Goal: Book appointment/travel/reservation

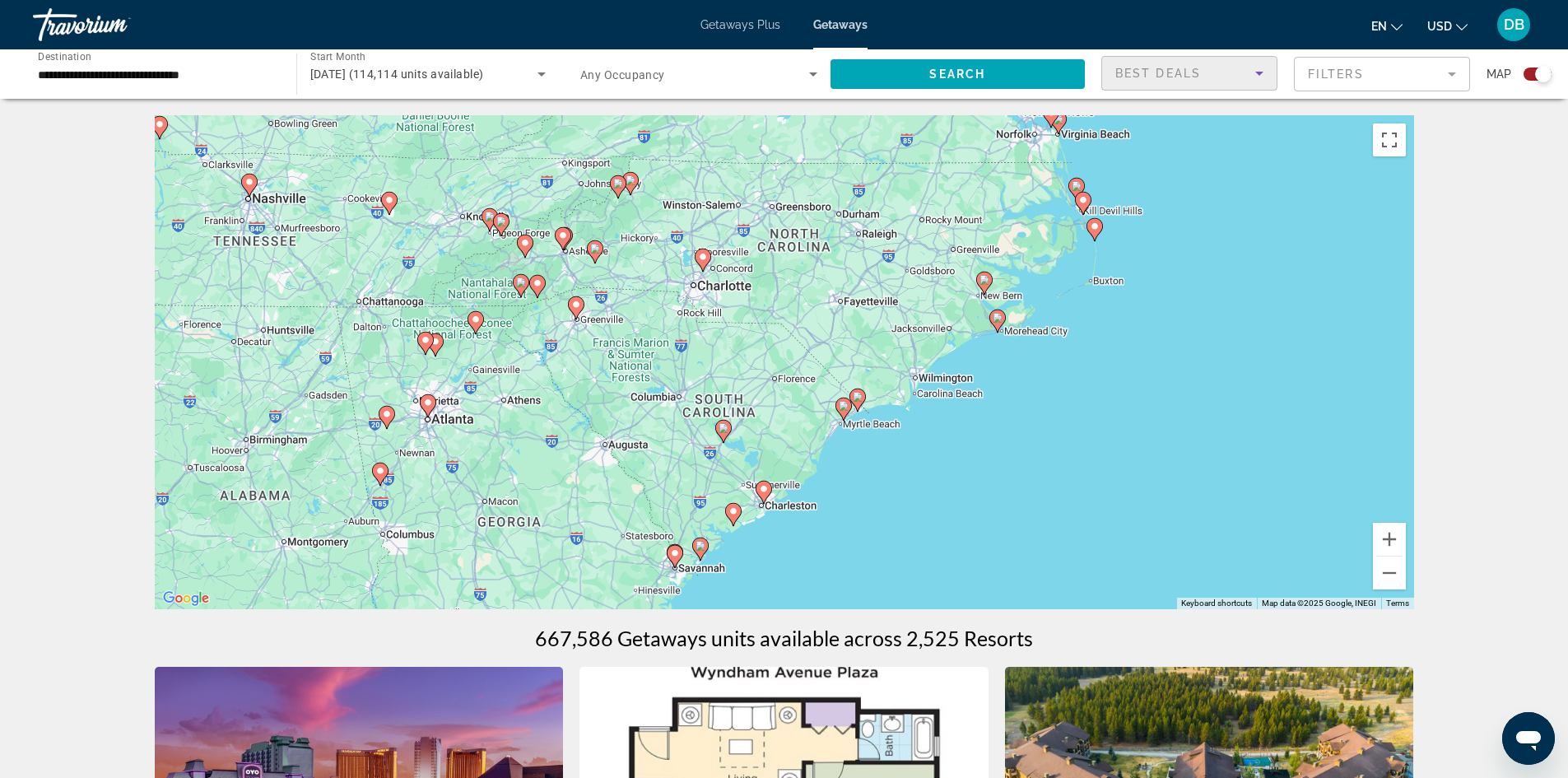
click at [1253, 72] on icon "Sort by" at bounding box center [1259, 73] width 20 height 20
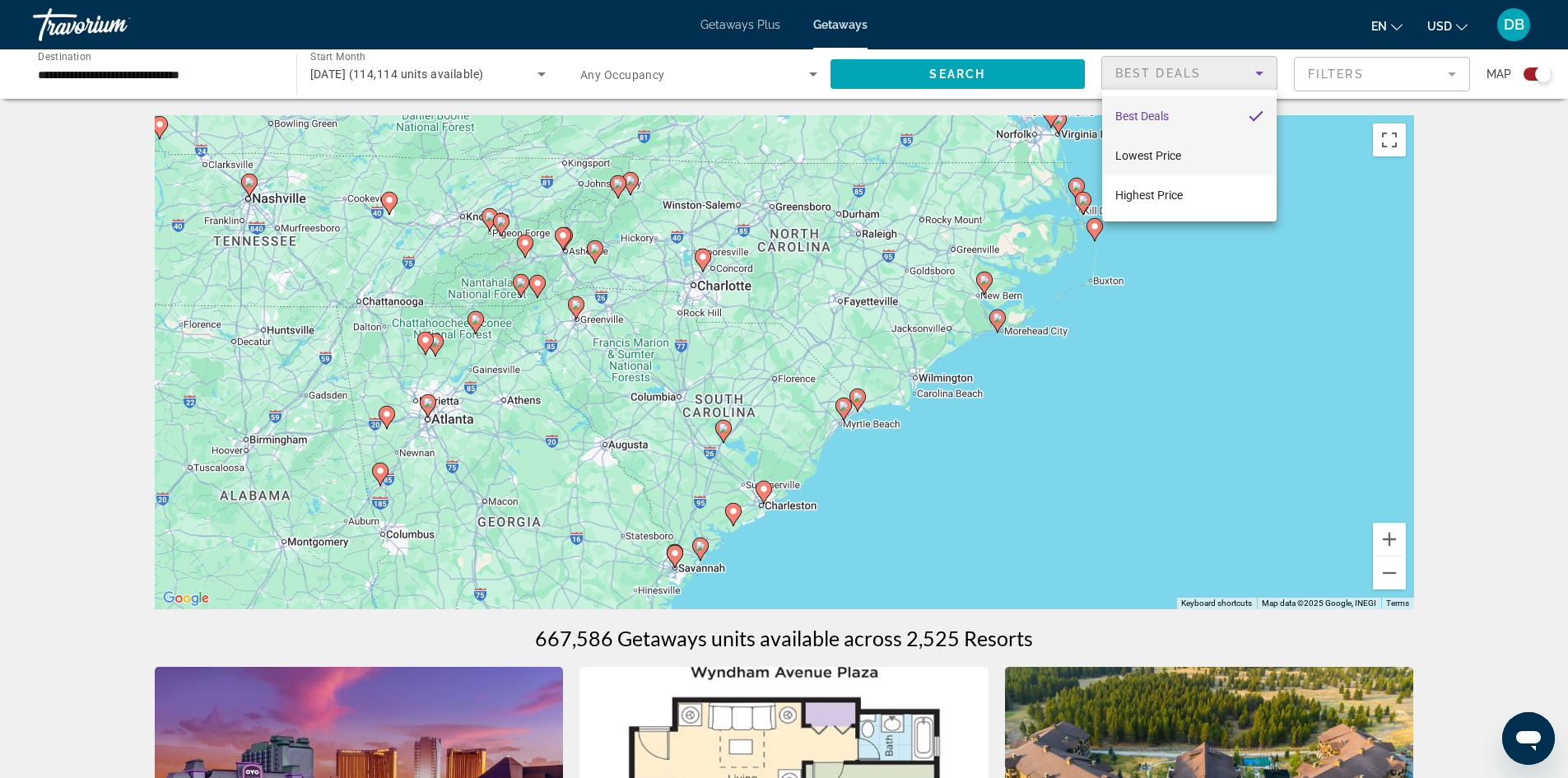
click at [1206, 152] on mat-option "Lowest Price" at bounding box center [1190, 155] width 174 height 39
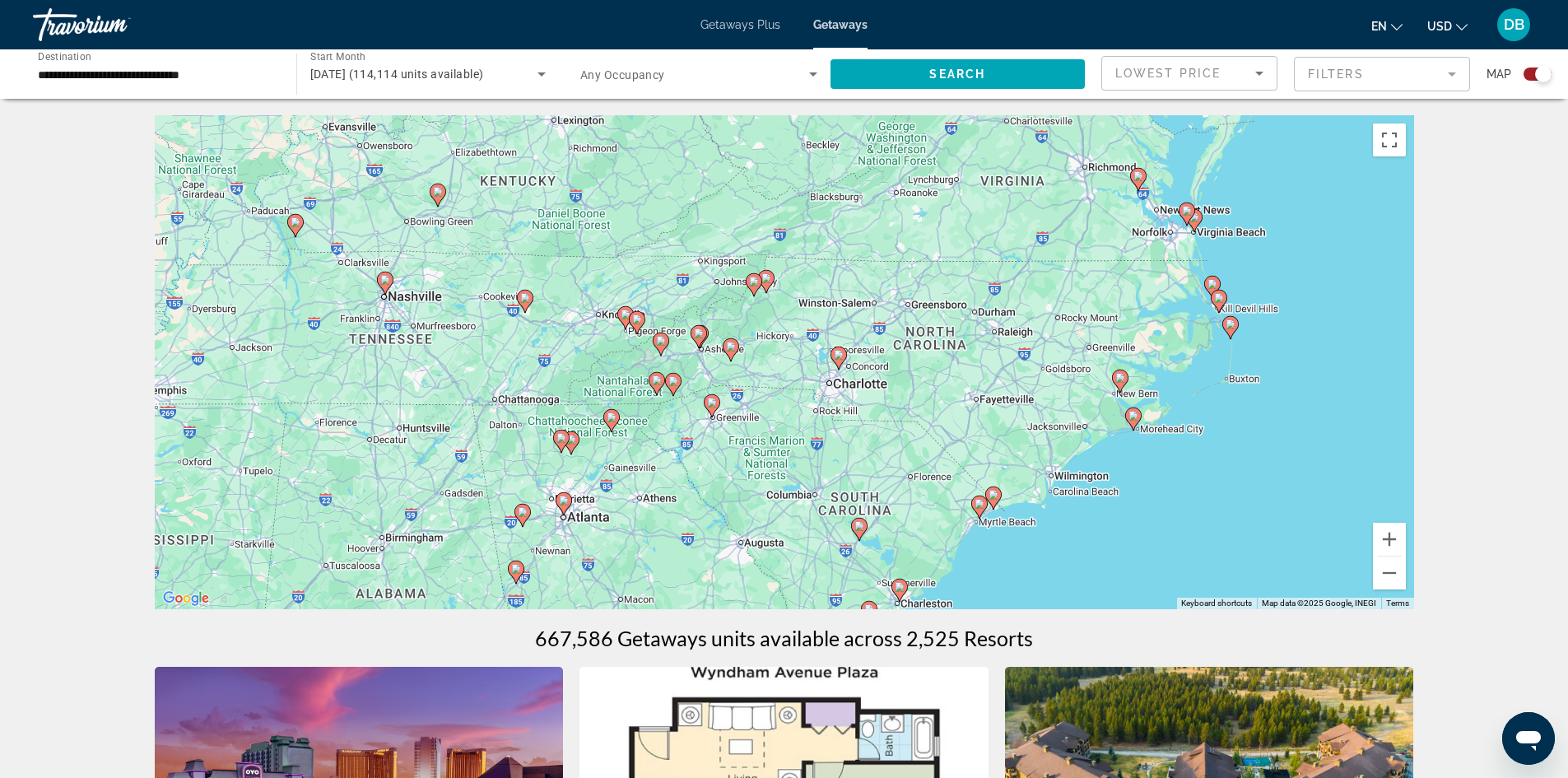
drag, startPoint x: 680, startPoint y: 295, endPoint x: 819, endPoint y: 395, distance: 171.2
click at [819, 395] on div "To activate drag with keyboard, press Alt + Enter. Once in keyboard drag state,…" at bounding box center [784, 362] width 1260 height 494
click at [625, 316] on image "Main content" at bounding box center [625, 315] width 10 height 10
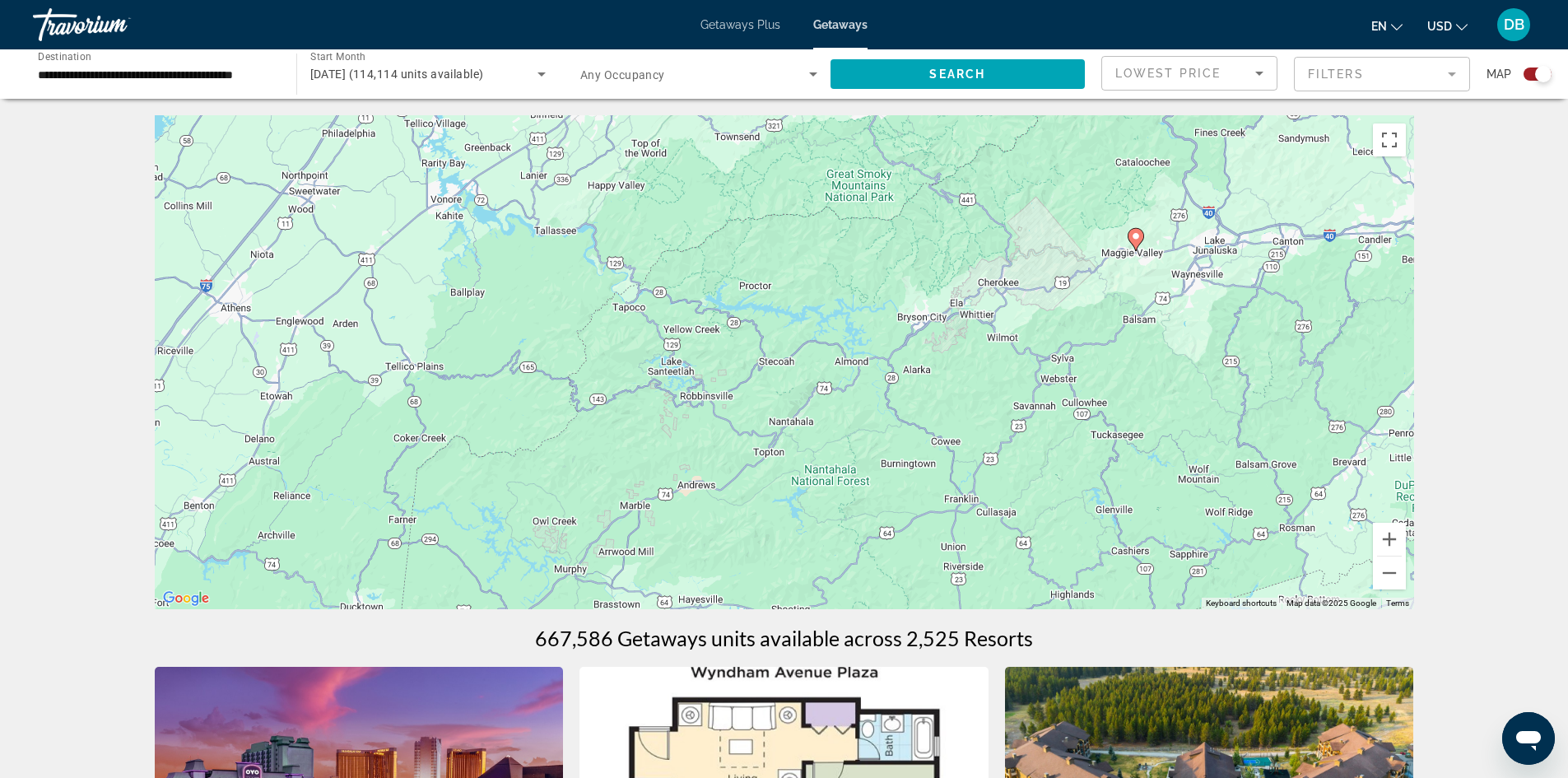
drag, startPoint x: 764, startPoint y: 471, endPoint x: 860, endPoint y: 219, distance: 269.7
click at [860, 219] on div "To navigate, press the arrow keys. To activate drag with keyboard, press Alt + …" at bounding box center [784, 362] width 1260 height 494
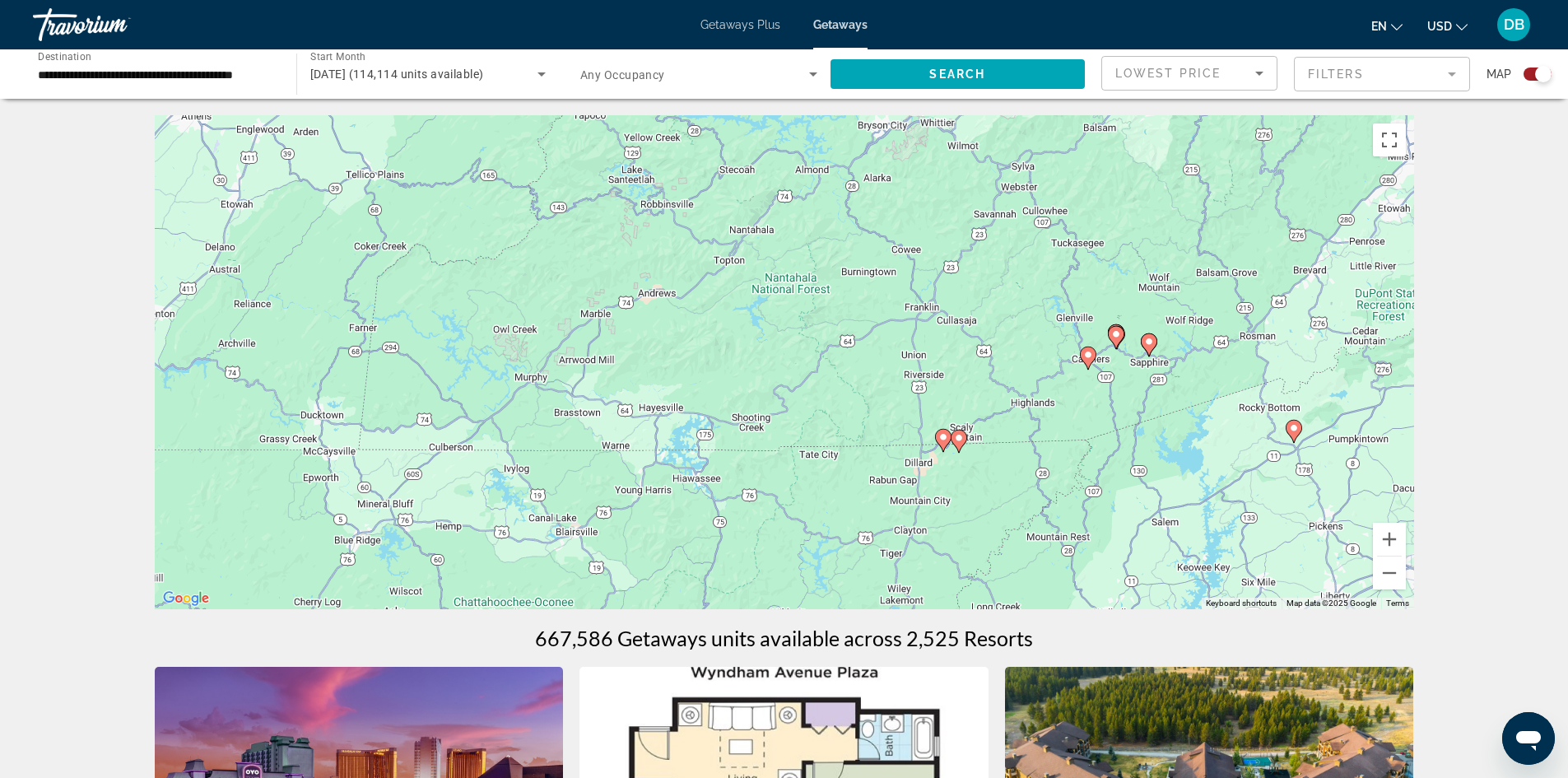
drag, startPoint x: 893, startPoint y: 433, endPoint x: 852, endPoint y: 241, distance: 196.3
click at [852, 241] on div "To navigate, press the arrow keys. To activate drag with keyboard, press Alt + …" at bounding box center [784, 362] width 1260 height 494
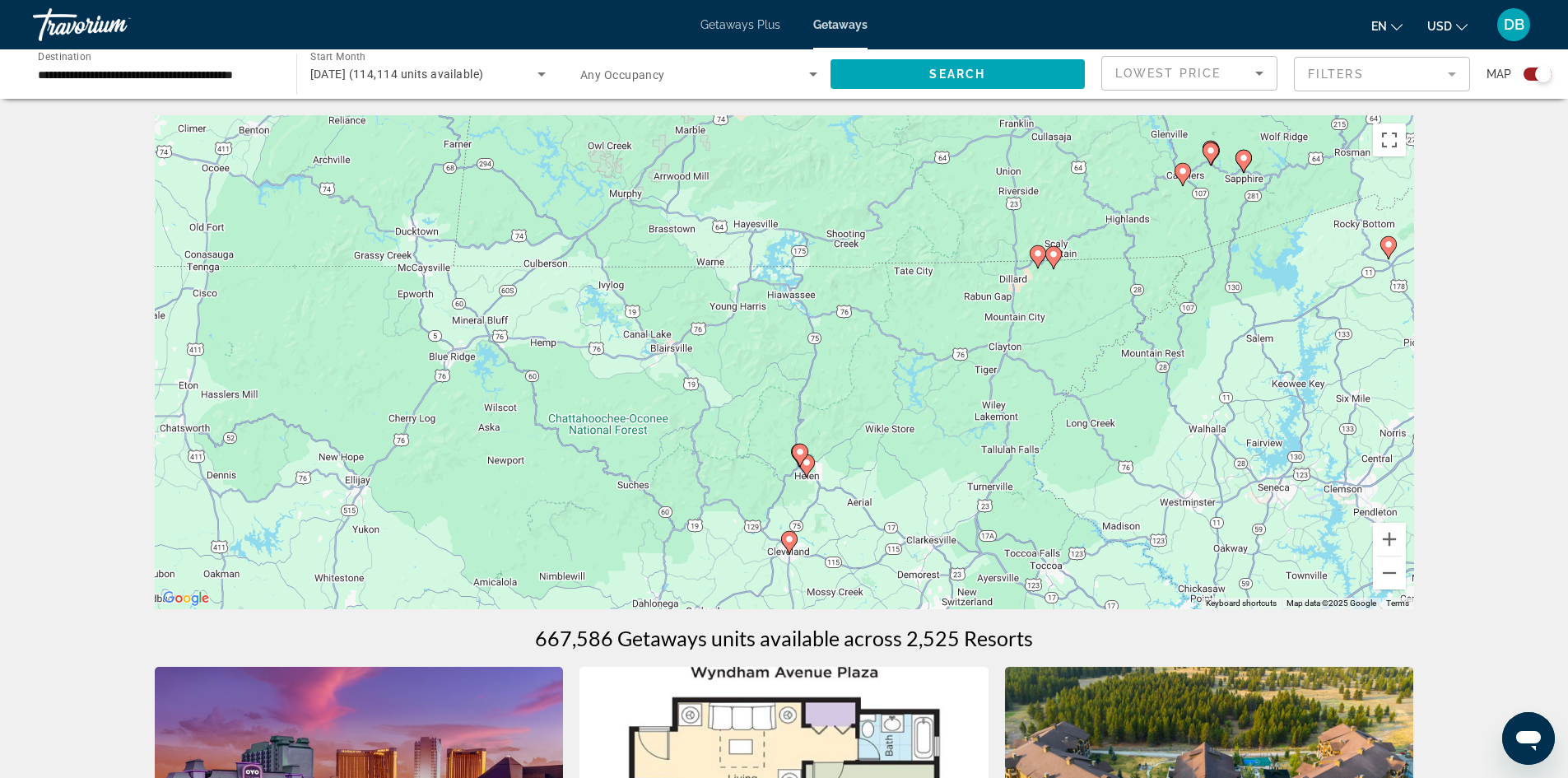
drag, startPoint x: 852, startPoint y: 403, endPoint x: 947, endPoint y: 213, distance: 212.4
click at [947, 213] on div "To navigate, press the arrow keys. To activate drag with keyboard, press Alt + …" at bounding box center [784, 362] width 1260 height 494
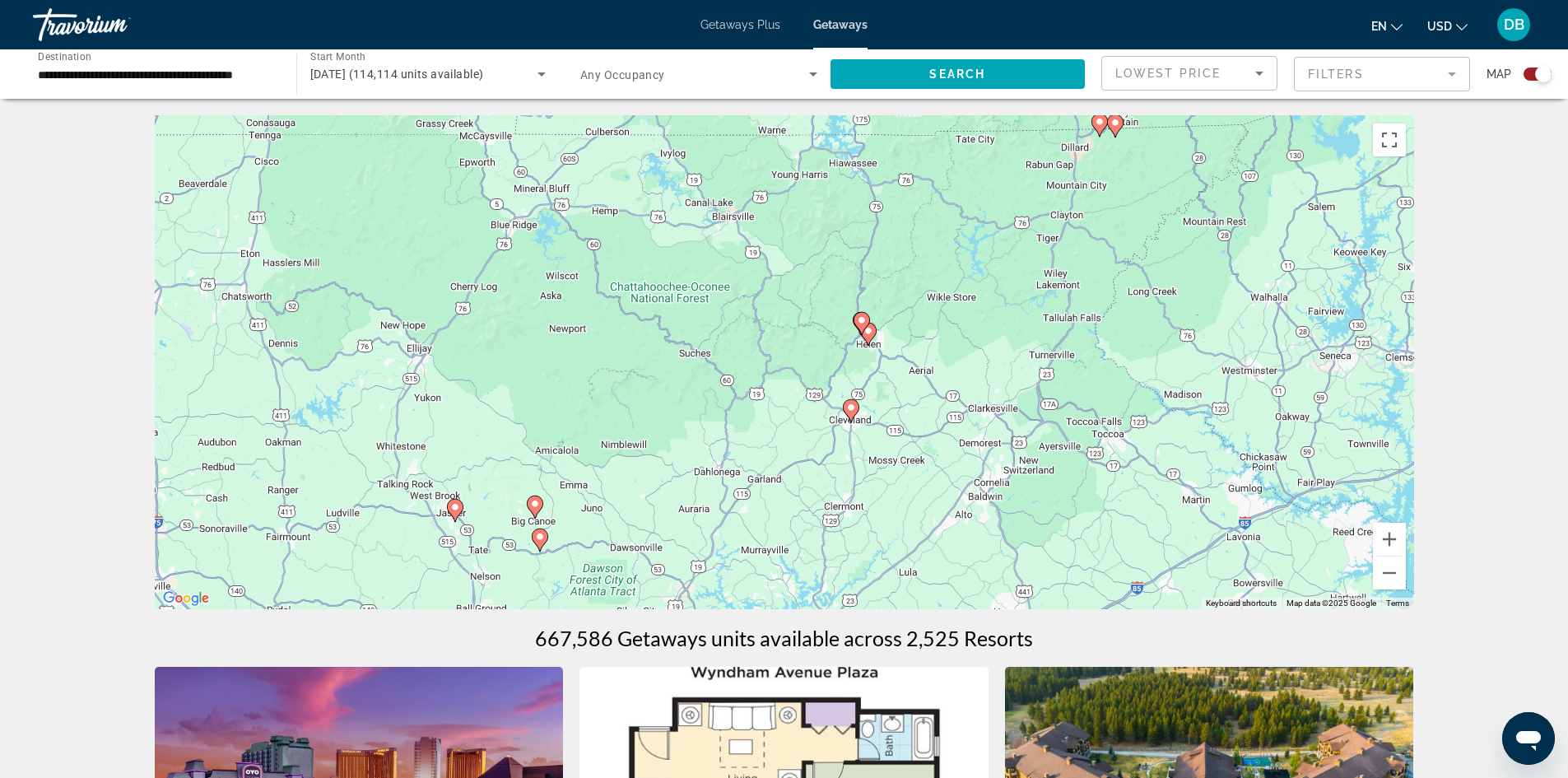
drag, startPoint x: 919, startPoint y: 353, endPoint x: 983, endPoint y: 219, distance: 148.5
click at [983, 219] on div "To navigate, press the arrow keys. To activate drag with keyboard, press Alt + …" at bounding box center [784, 362] width 1260 height 494
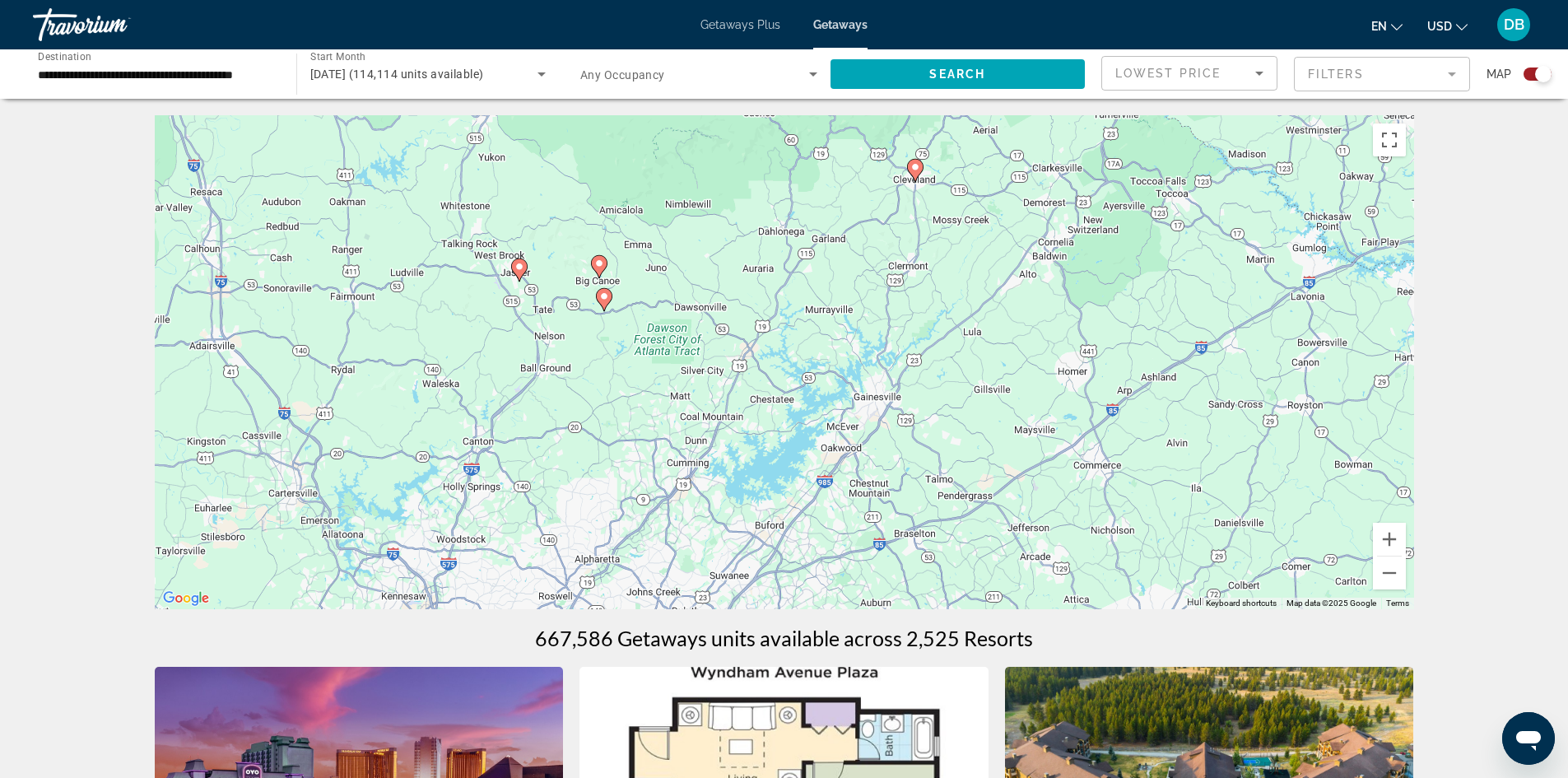
drag, startPoint x: 813, startPoint y: 525, endPoint x: 878, endPoint y: 282, distance: 251.5
click at [878, 282] on div "To navigate, press the arrow keys. To activate drag with keyboard, press Alt + …" at bounding box center [784, 362] width 1260 height 494
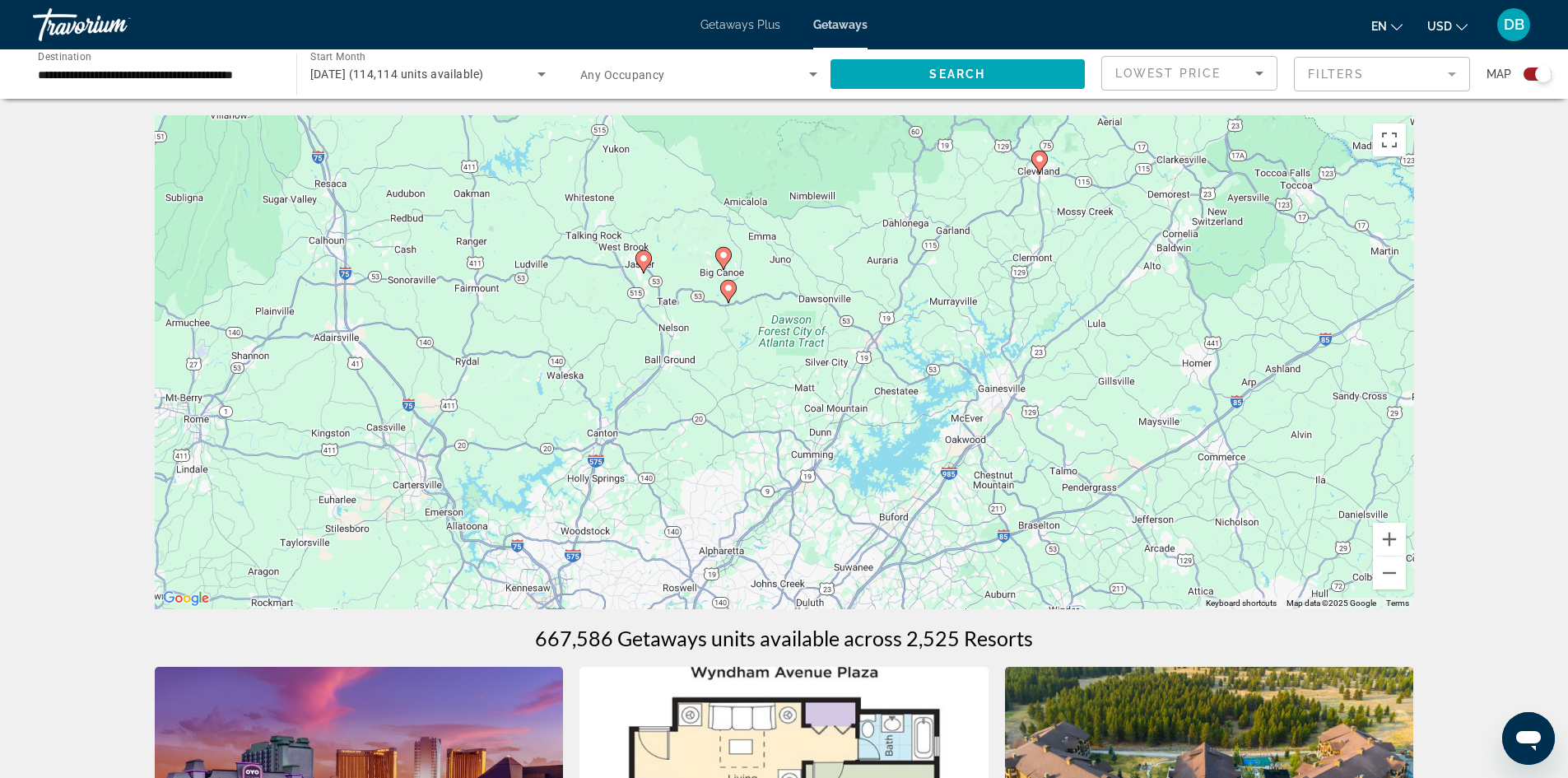
drag, startPoint x: 809, startPoint y: 469, endPoint x: 931, endPoint y: 449, distance: 123.6
click at [931, 449] on div "To navigate, press the arrow keys. To activate drag with keyboard, press Alt + …" at bounding box center [784, 362] width 1260 height 494
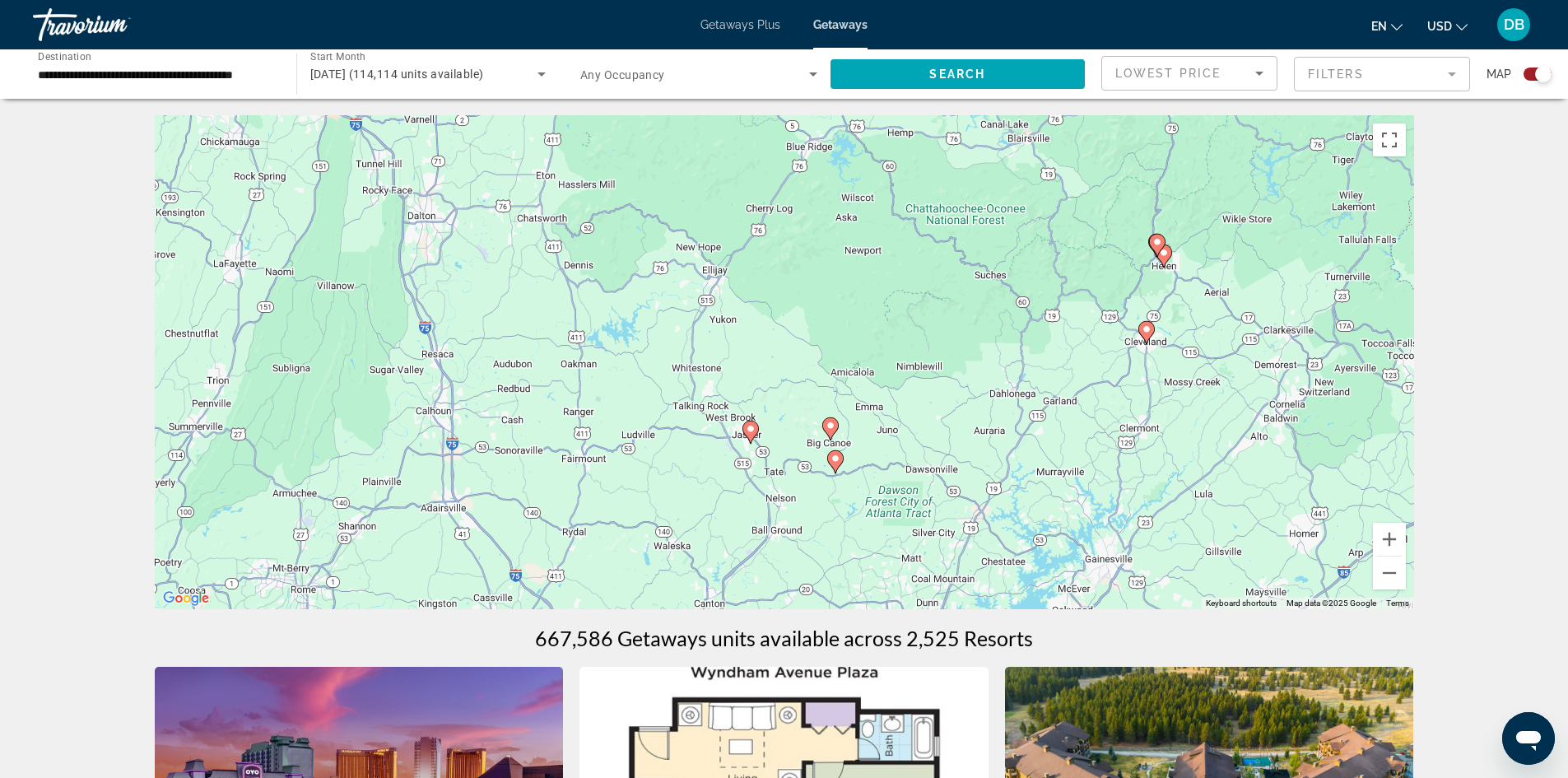
drag, startPoint x: 612, startPoint y: 382, endPoint x: 706, endPoint y: 502, distance: 152.4
click at [719, 550] on div "To navigate, press the arrow keys. To activate drag with keyboard, press Alt + …" at bounding box center [784, 362] width 1260 height 494
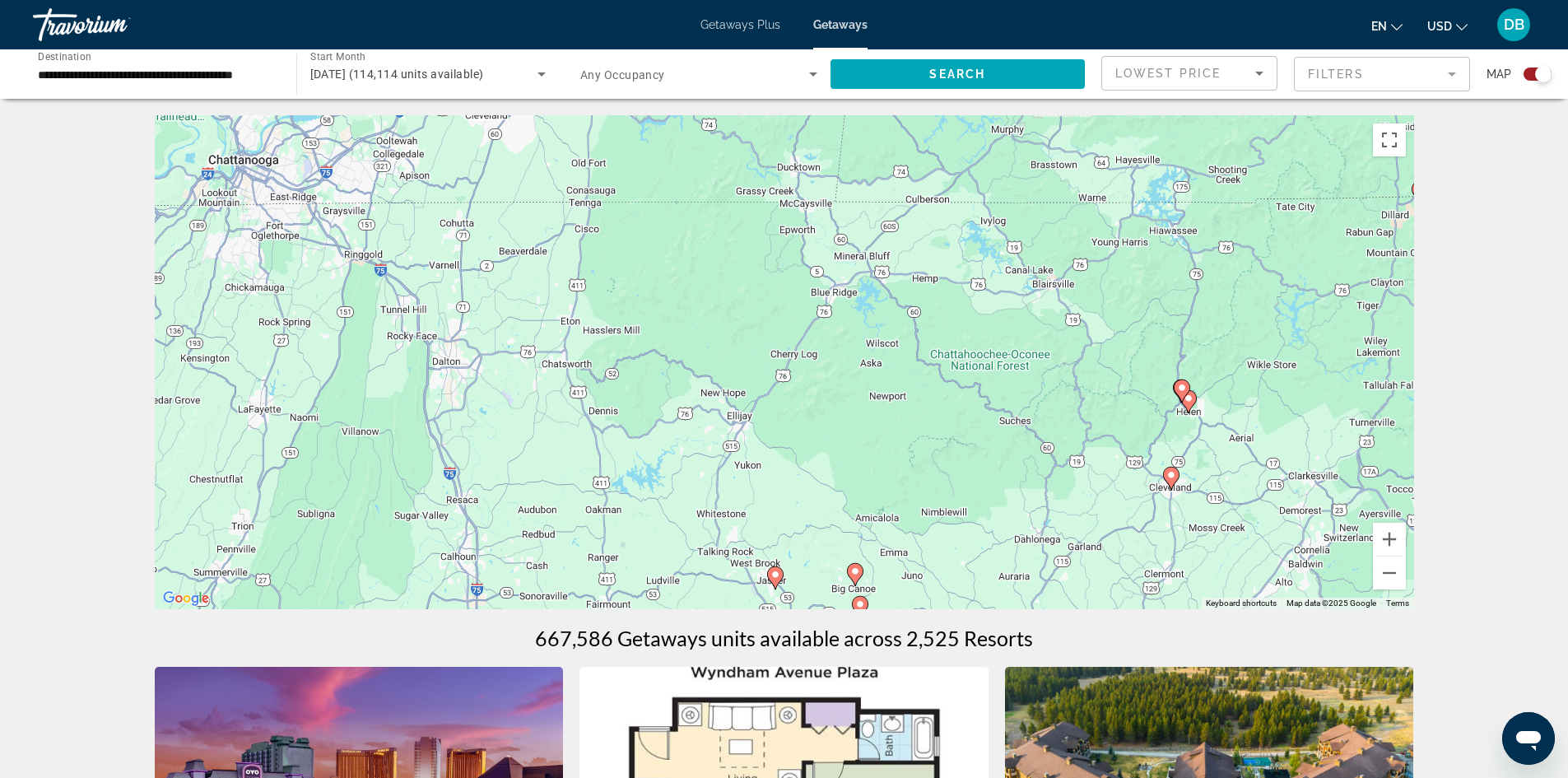
drag, startPoint x: 654, startPoint y: 237, endPoint x: 572, endPoint y: 244, distance: 82.3
click at [682, 389] on div "To navigate, press the arrow keys. To activate drag with keyboard, press Alt + …" at bounding box center [784, 362] width 1260 height 494
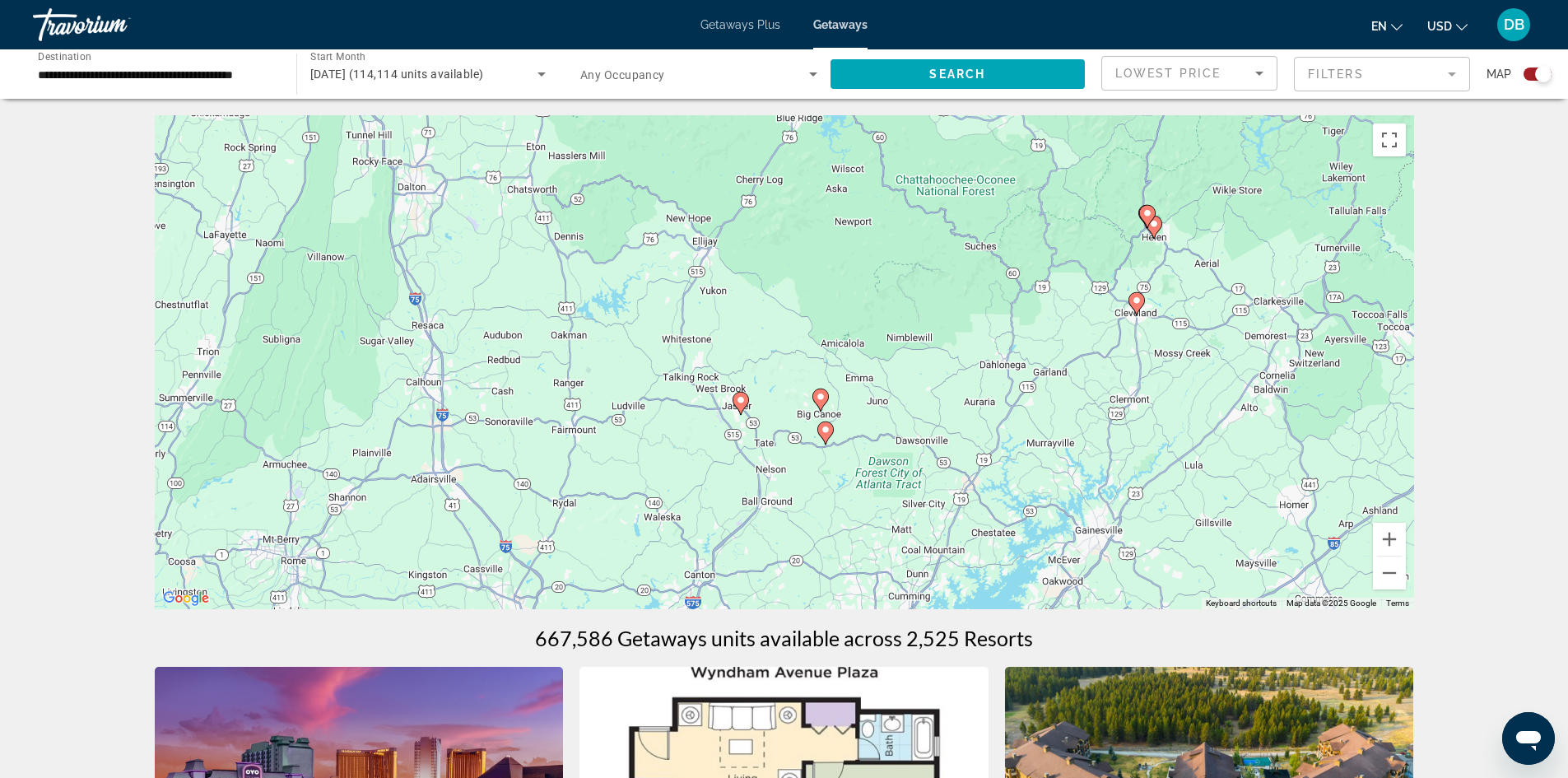
drag, startPoint x: 789, startPoint y: 502, endPoint x: 755, endPoint y: 304, distance: 200.9
click at [755, 304] on div "To navigate, press the arrow keys. To activate drag with keyboard, press Alt + …" at bounding box center [784, 362] width 1260 height 494
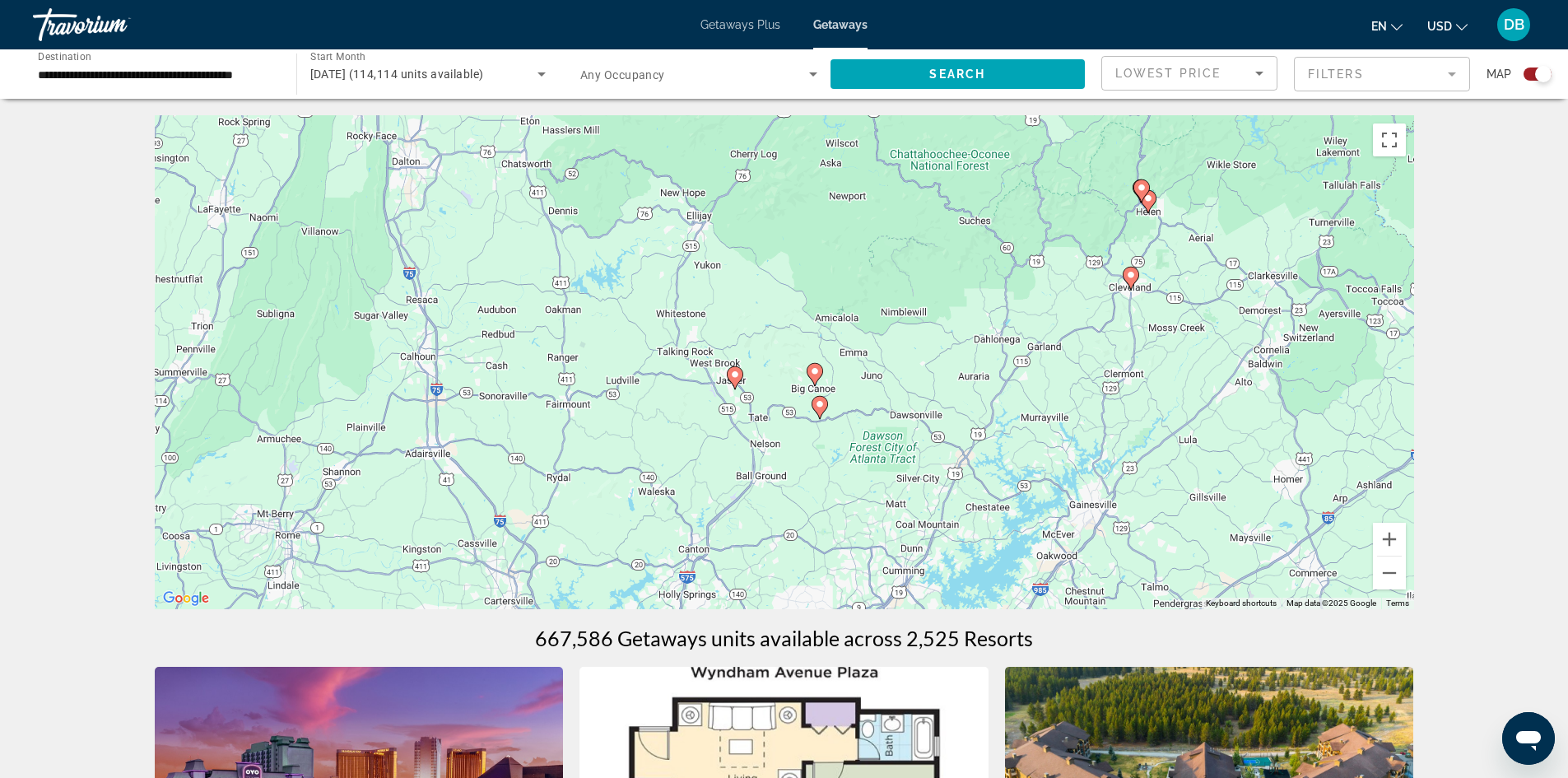
click at [730, 371] on icon "Main content" at bounding box center [735, 377] width 15 height 22
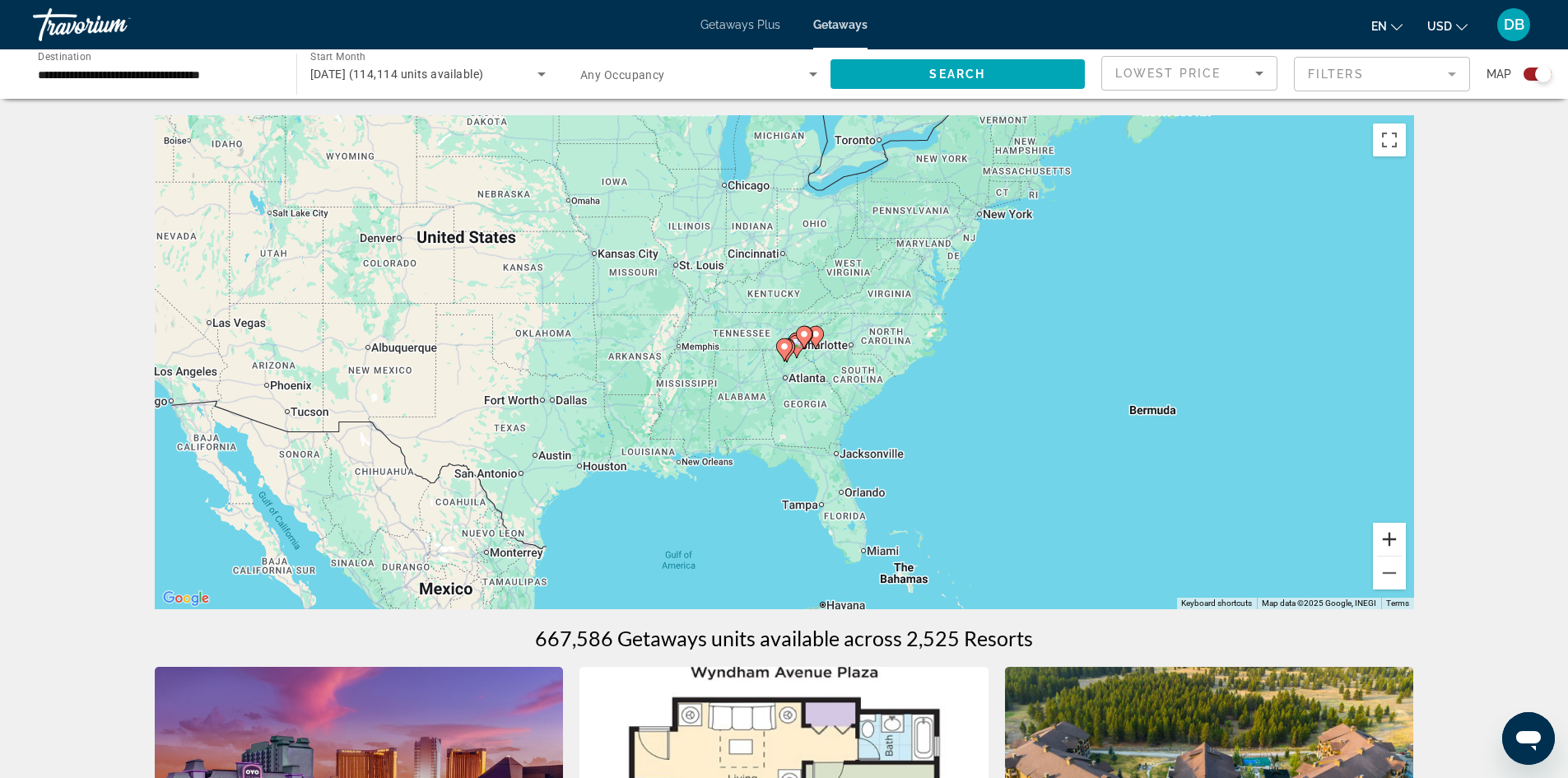
click at [1390, 537] on button "Zoom in" at bounding box center [1389, 538] width 33 height 33
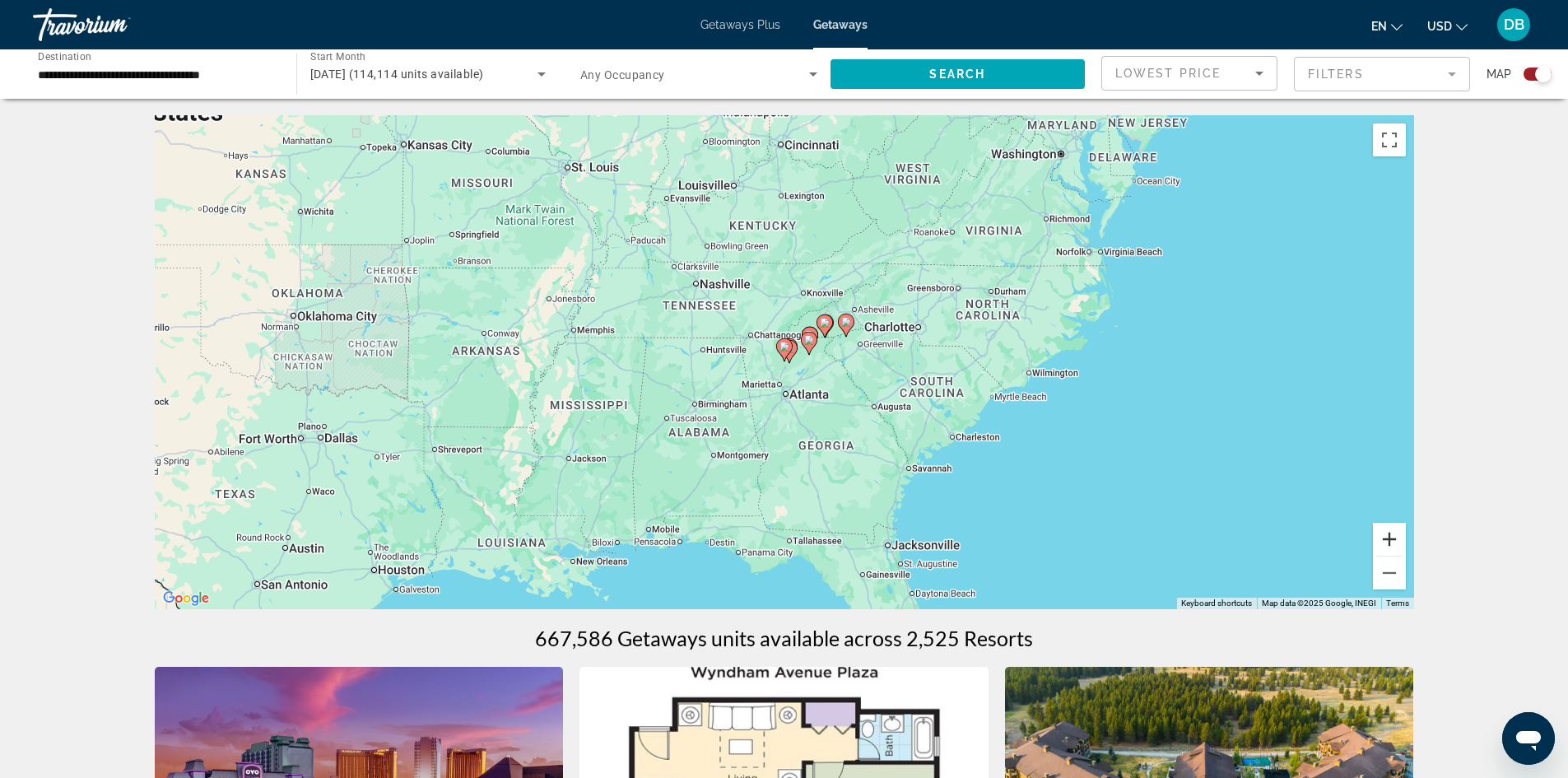
click at [1390, 537] on button "Zoom in" at bounding box center [1389, 538] width 33 height 33
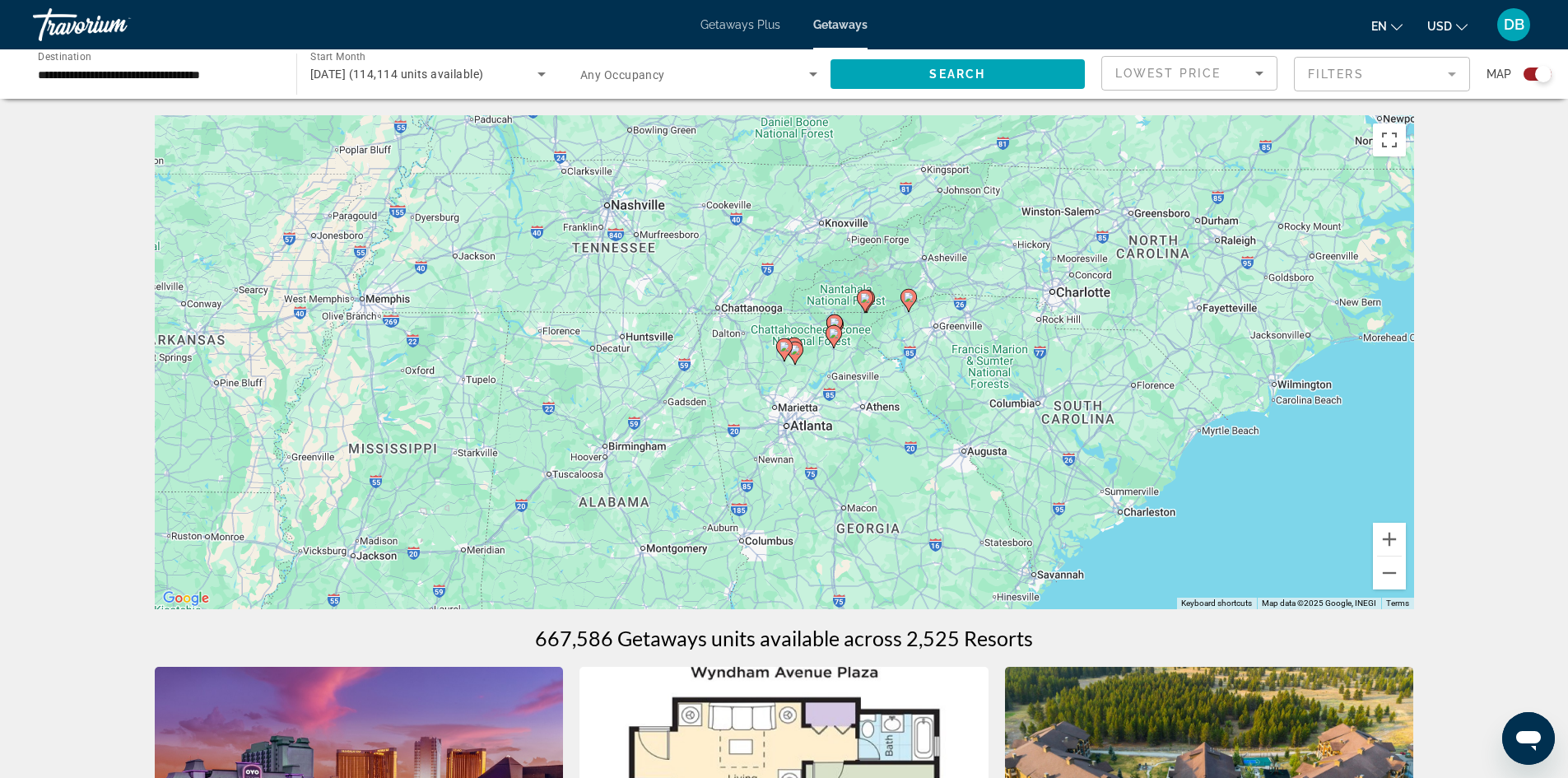
click at [784, 344] on image "Main content" at bounding box center [784, 346] width 10 height 10
type input "**********"
click at [1391, 530] on button "Zoom in" at bounding box center [1389, 538] width 33 height 33
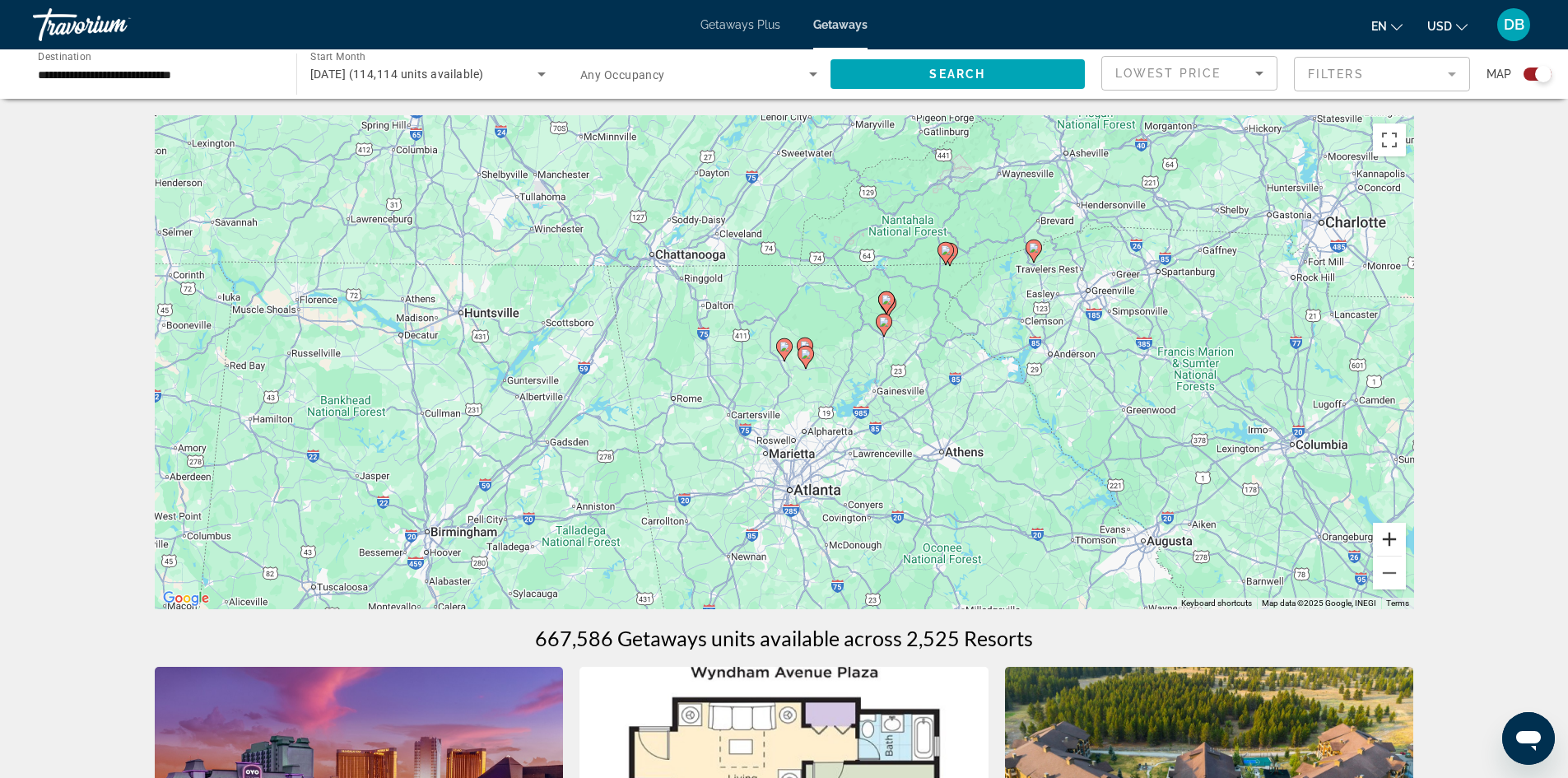
click at [1391, 530] on button "Zoom in" at bounding box center [1389, 538] width 33 height 33
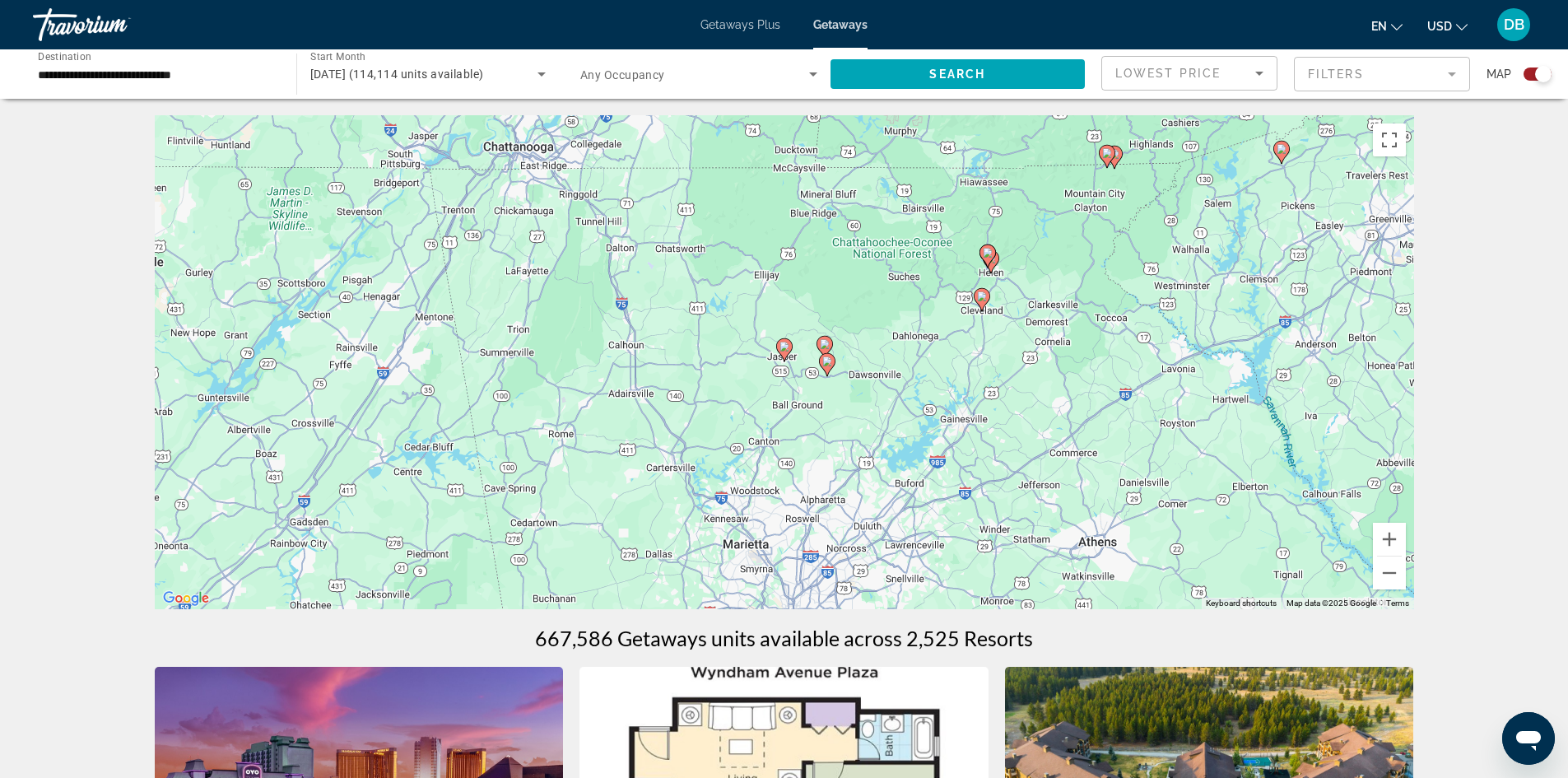
click at [788, 345] on image "Main content" at bounding box center [784, 346] width 10 height 10
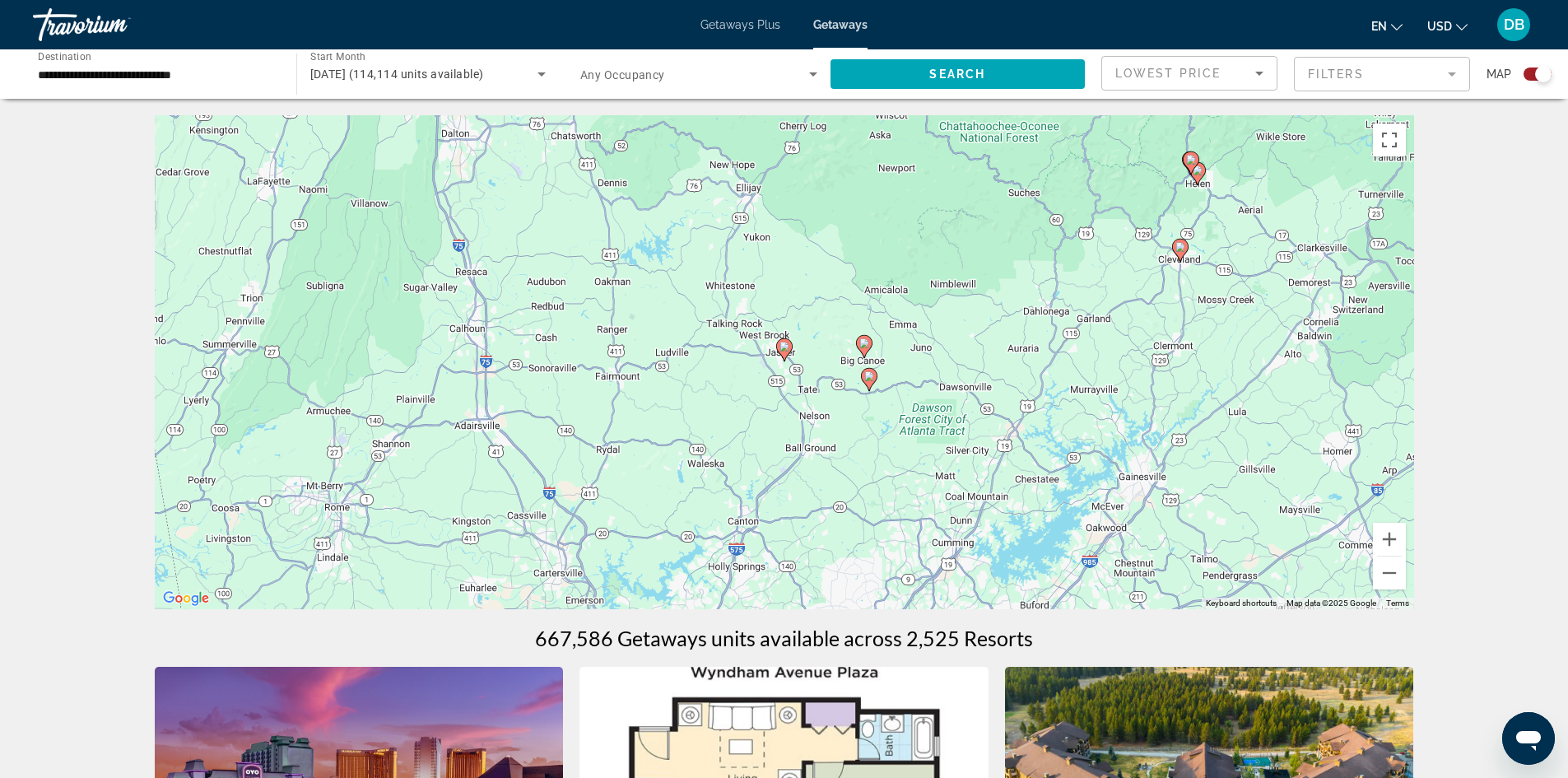
click at [784, 345] on image "Main content" at bounding box center [784, 346] width 10 height 10
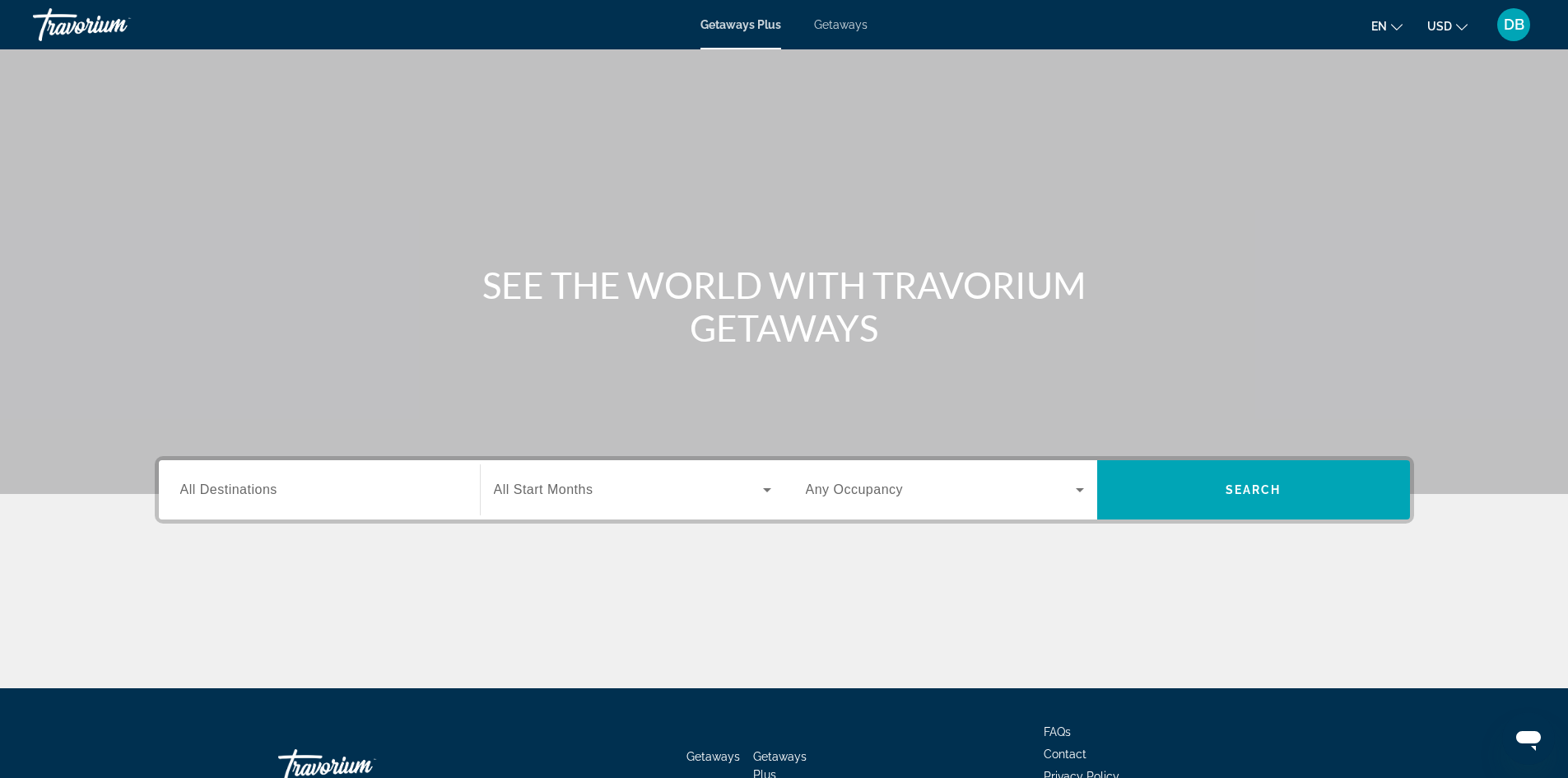
click at [842, 29] on span "Getaways" at bounding box center [841, 24] width 53 height 13
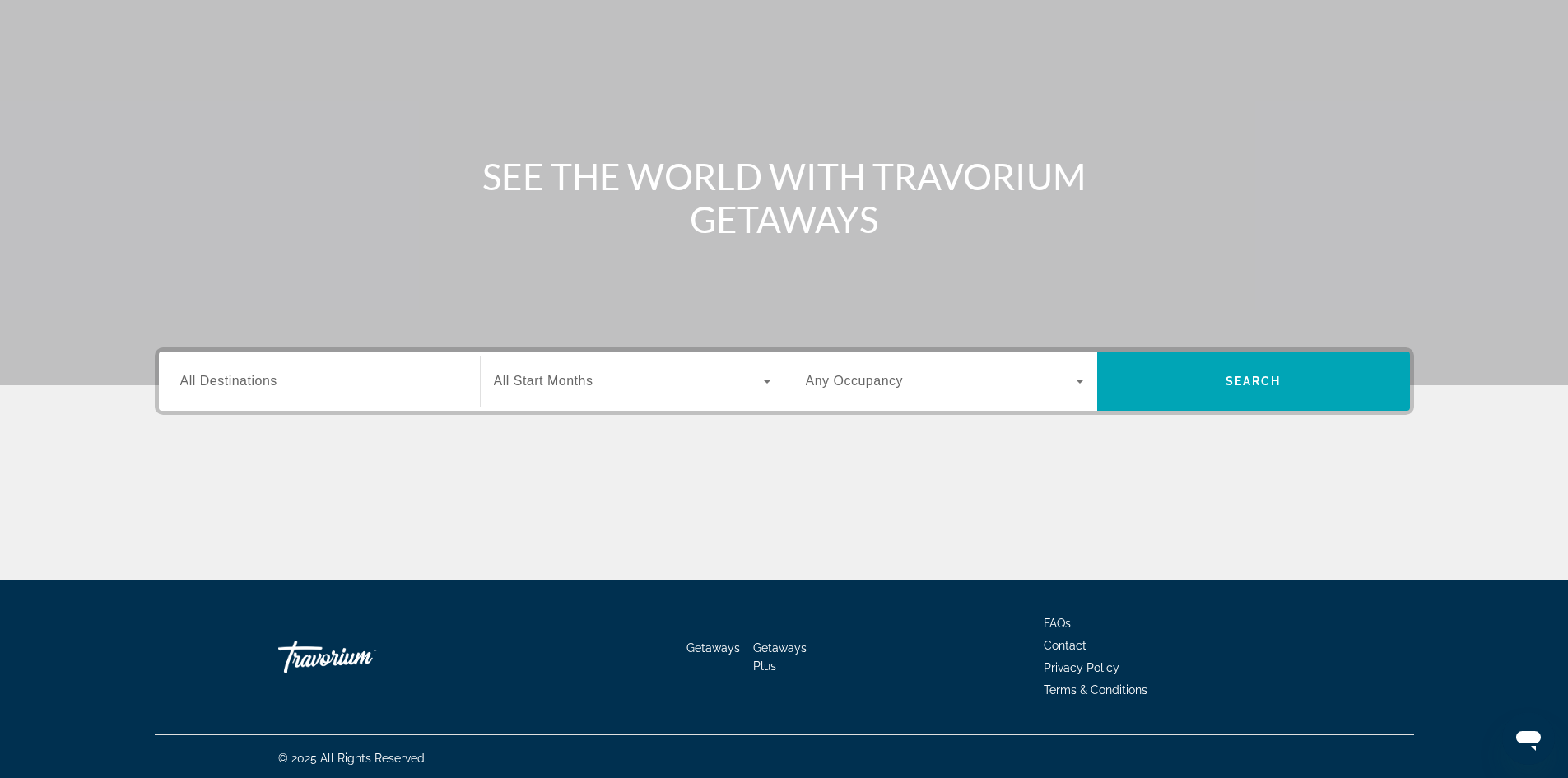
scroll to position [112, 0]
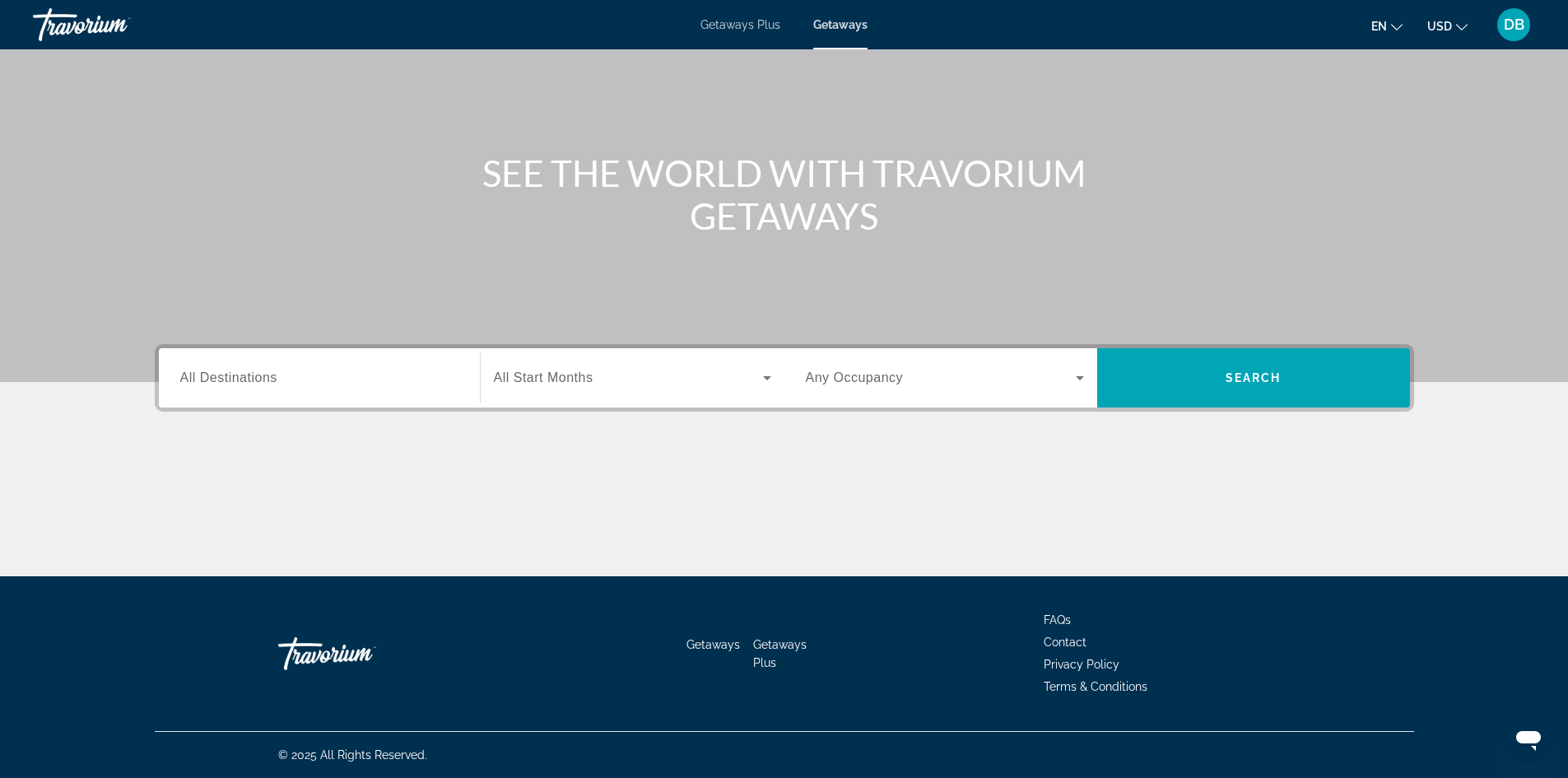
click at [379, 377] on input "Destination All Destinations" at bounding box center [319, 378] width 278 height 20
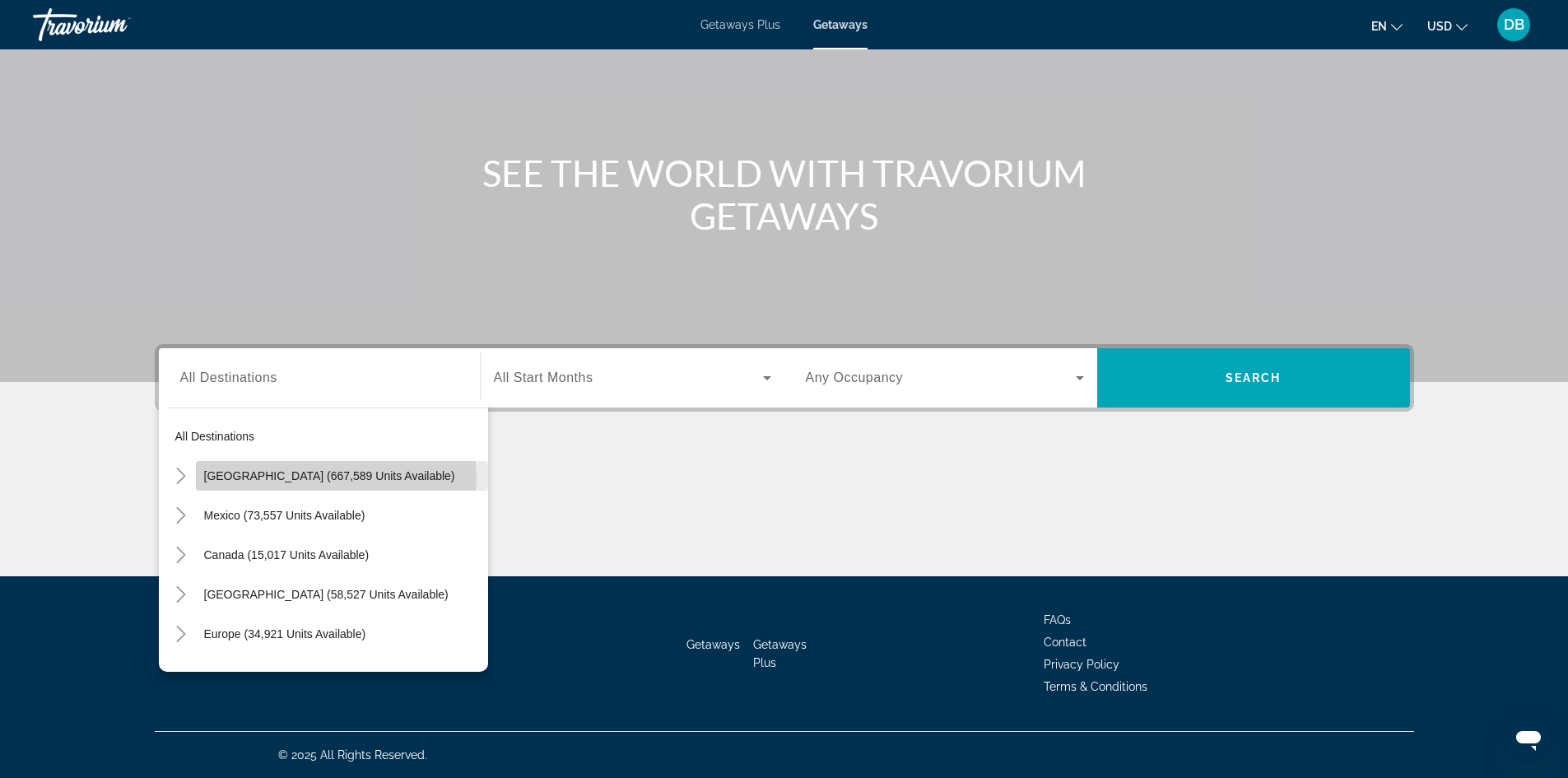
click at [333, 479] on span "United States (667,589 units available)" at bounding box center [330, 476] width 251 height 13
type input "**********"
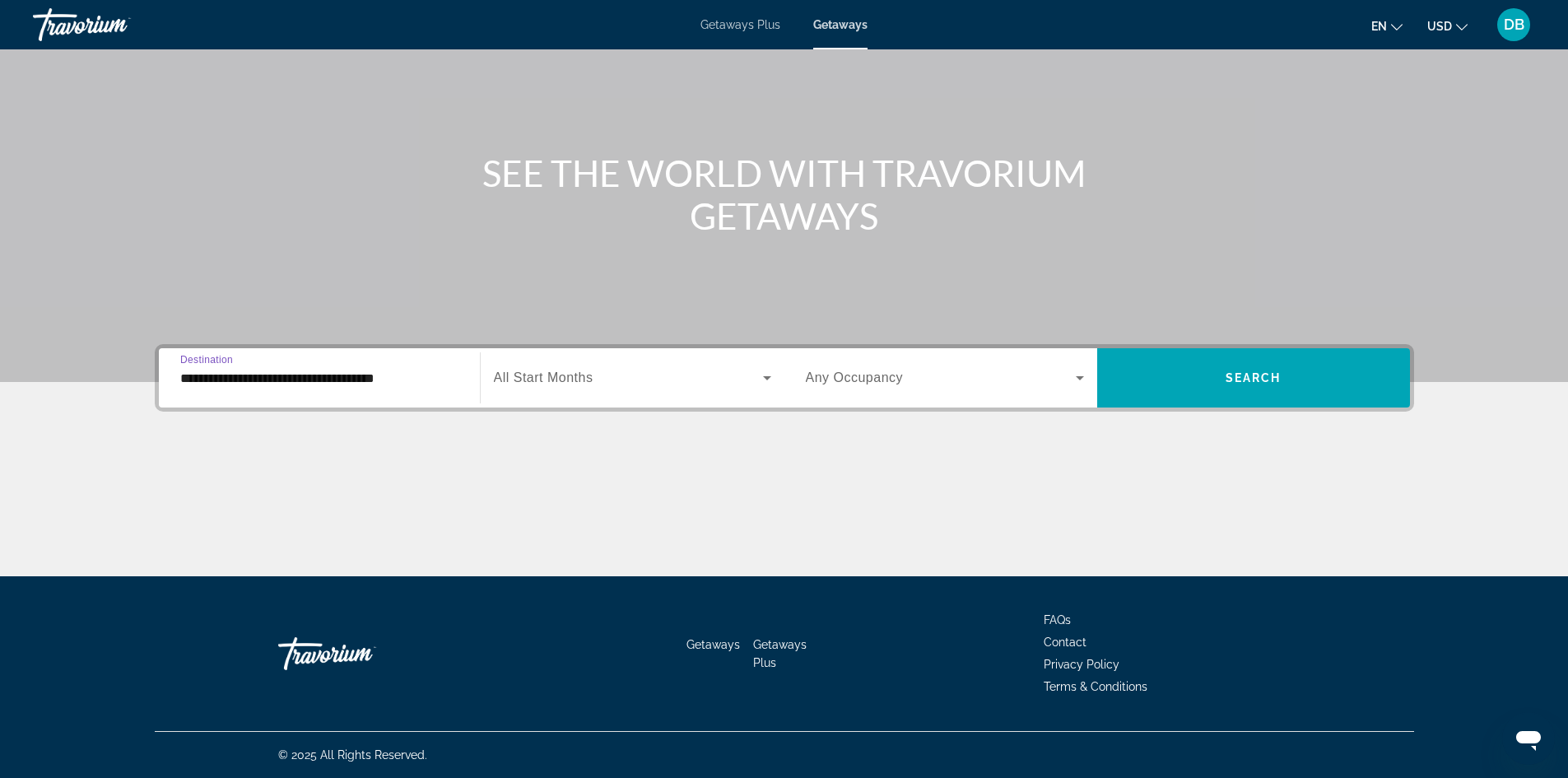
click at [1082, 374] on icon "Search widget" at bounding box center [1079, 377] width 20 height 20
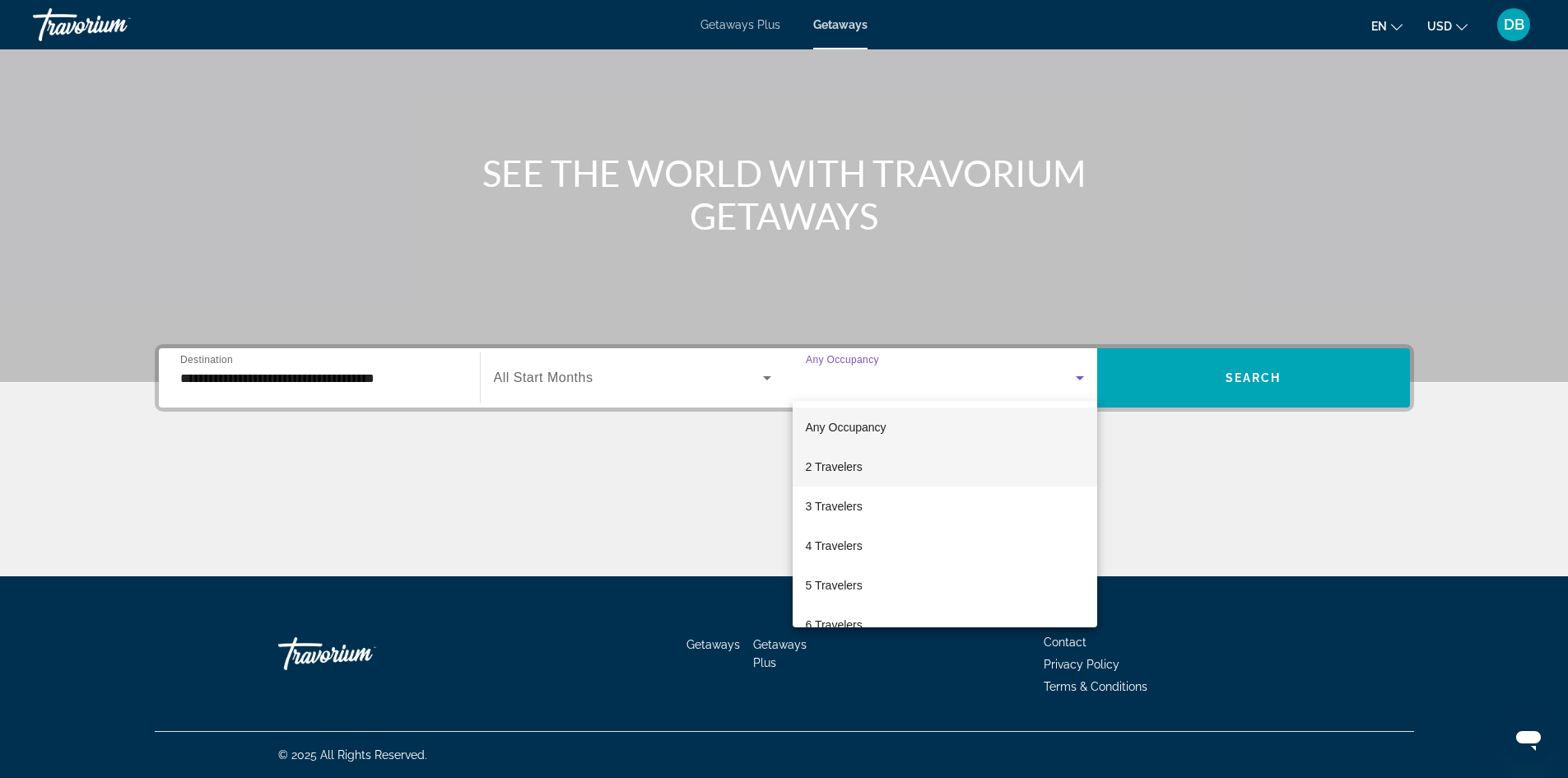
click at [936, 466] on mat-option "2 Travelers" at bounding box center [945, 467] width 304 height 39
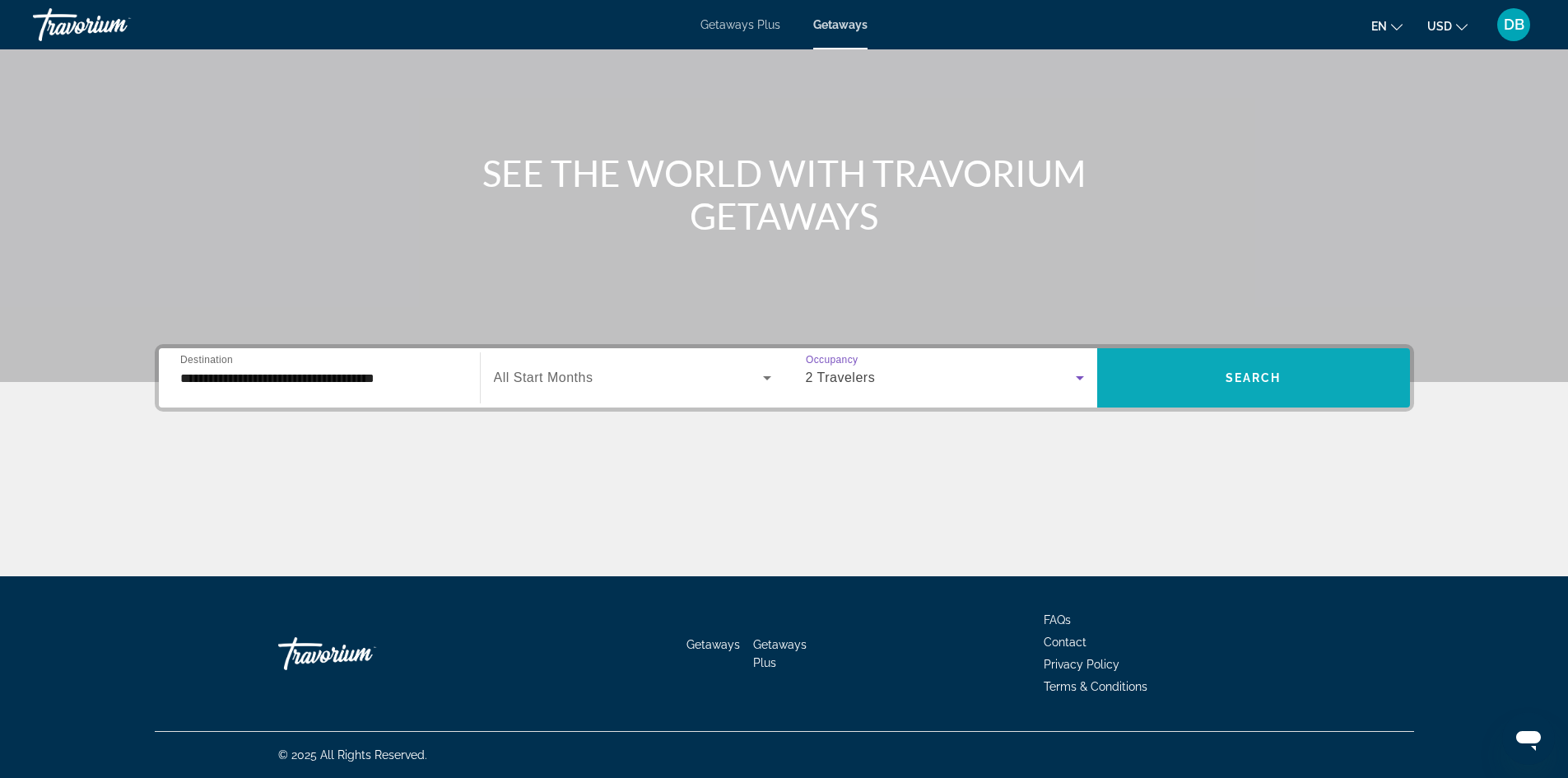
click at [1210, 404] on span "Search widget" at bounding box center [1253, 377] width 313 height 59
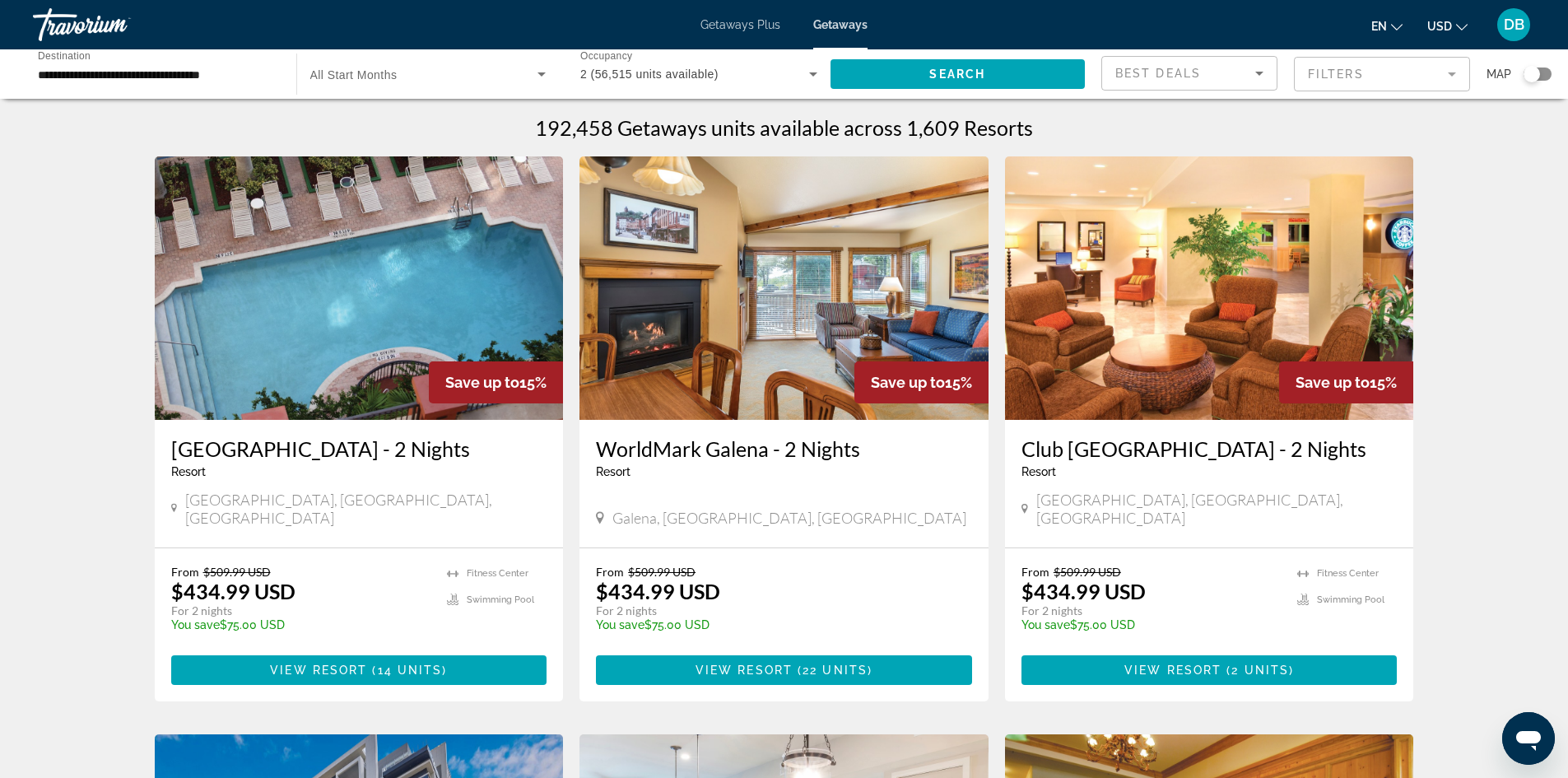
click at [1458, 68] on mat-form-field "Filters" at bounding box center [1383, 74] width 176 height 35
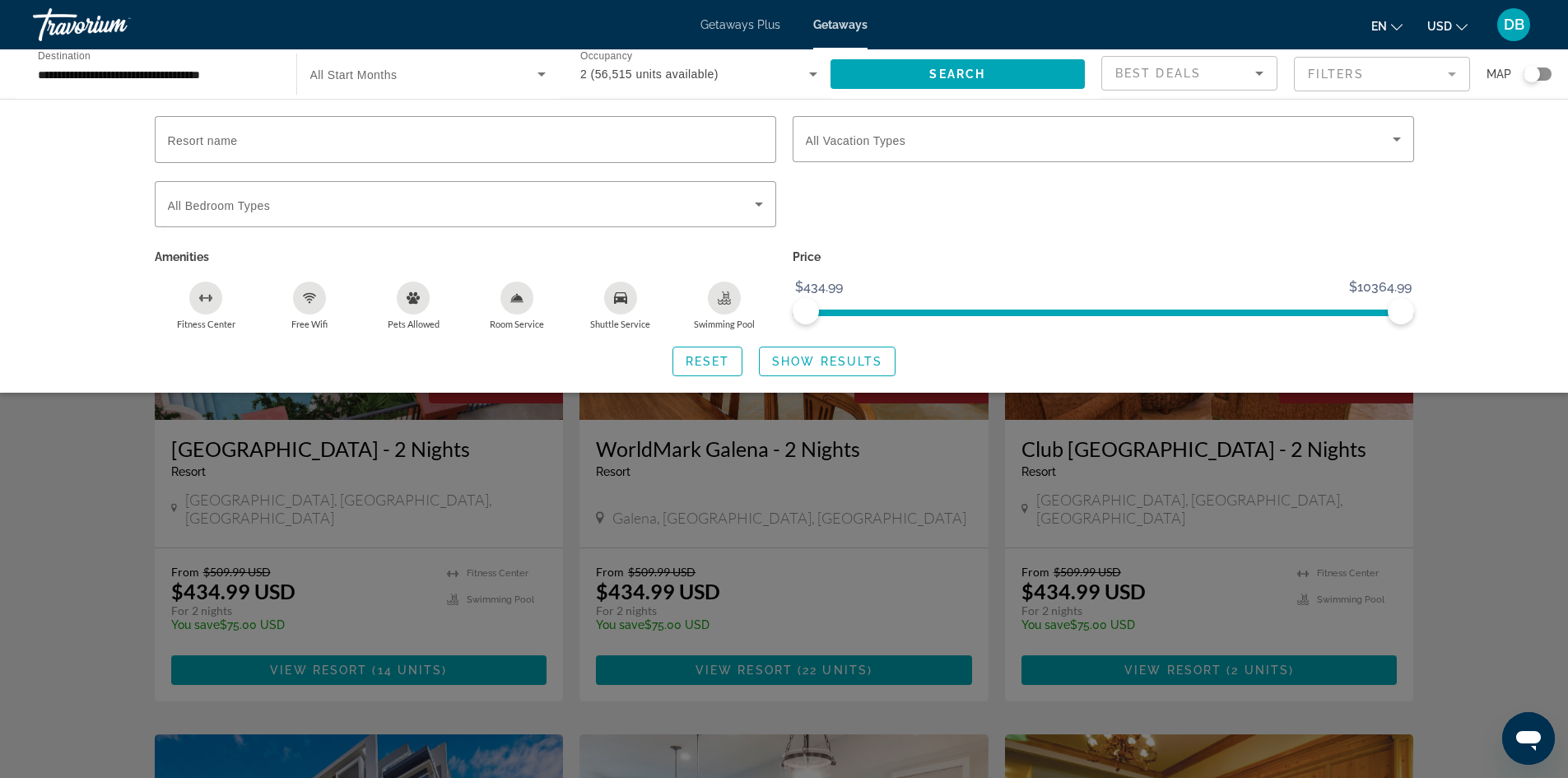
click at [775, 72] on div "2 (56,515 units available)" at bounding box center [695, 74] width 228 height 20
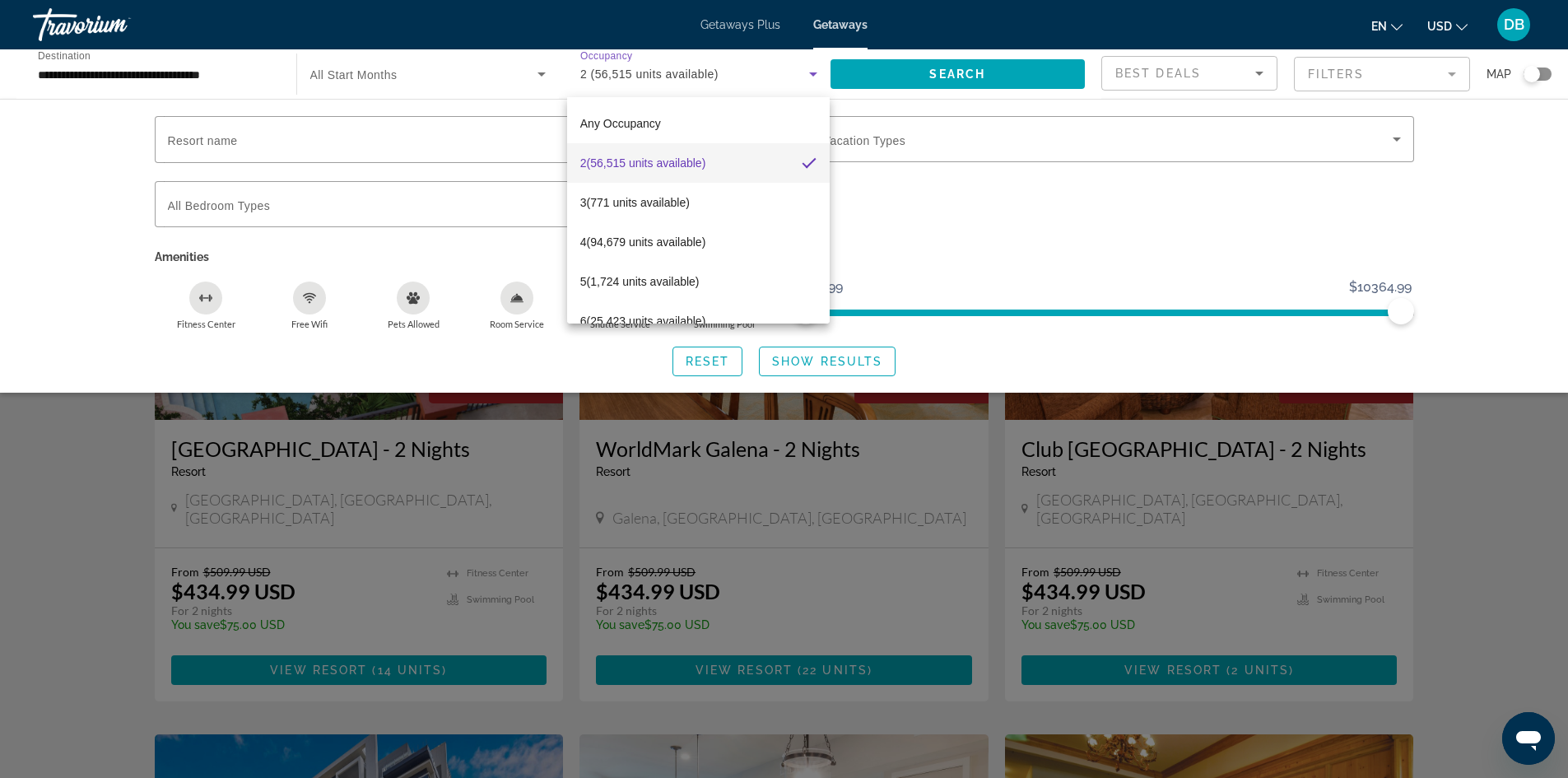
click at [777, 59] on div at bounding box center [784, 389] width 1568 height 778
